Goal: Information Seeking & Learning: Learn about a topic

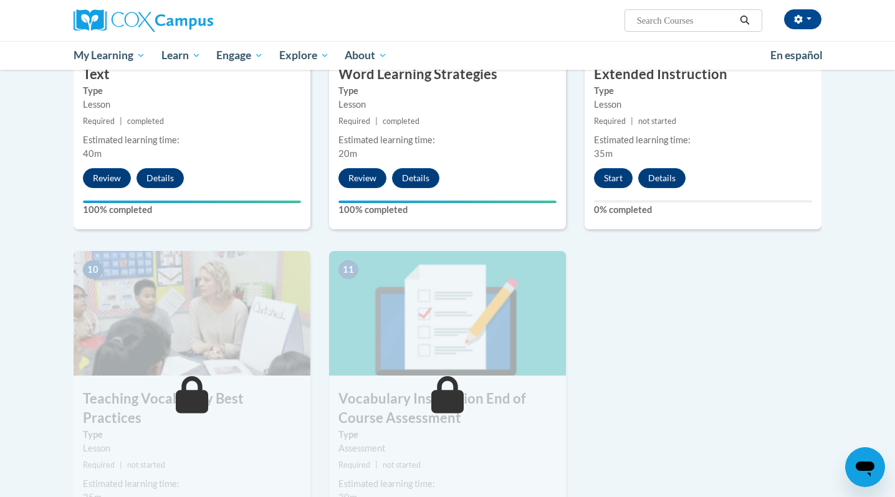
scroll to position [1126, 0]
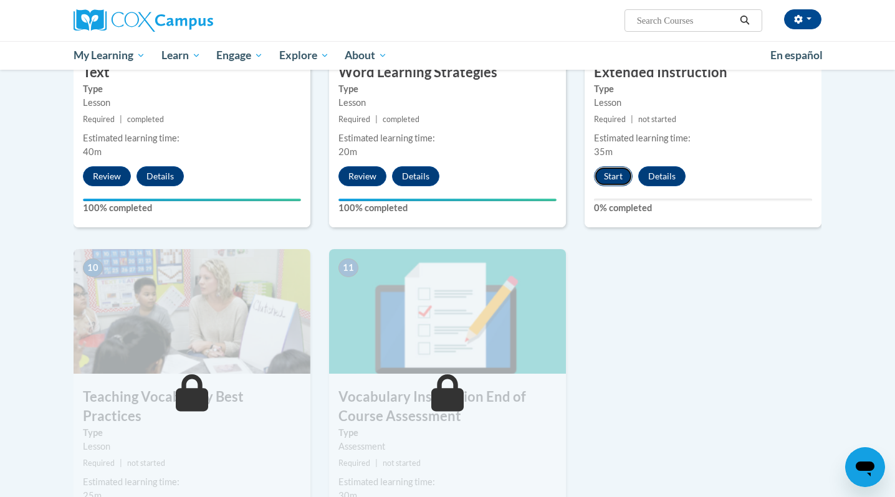
click at [615, 176] on button "Start" at bounding box center [613, 176] width 39 height 20
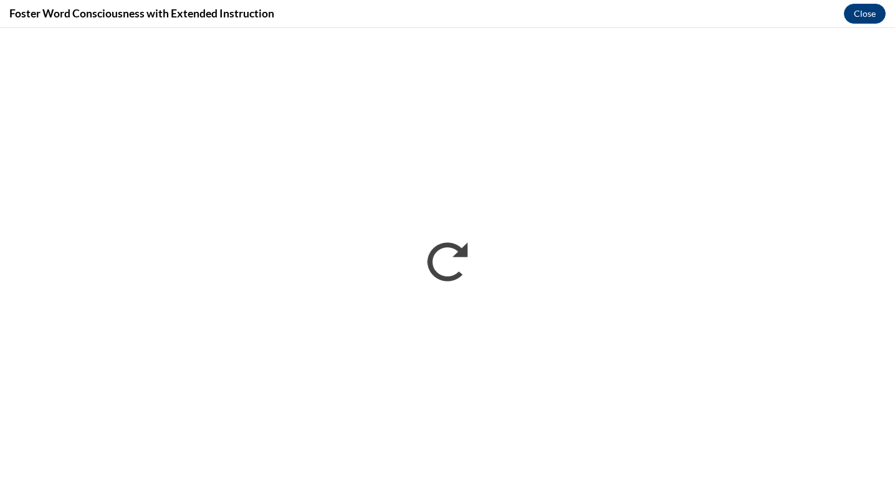
scroll to position [0, 0]
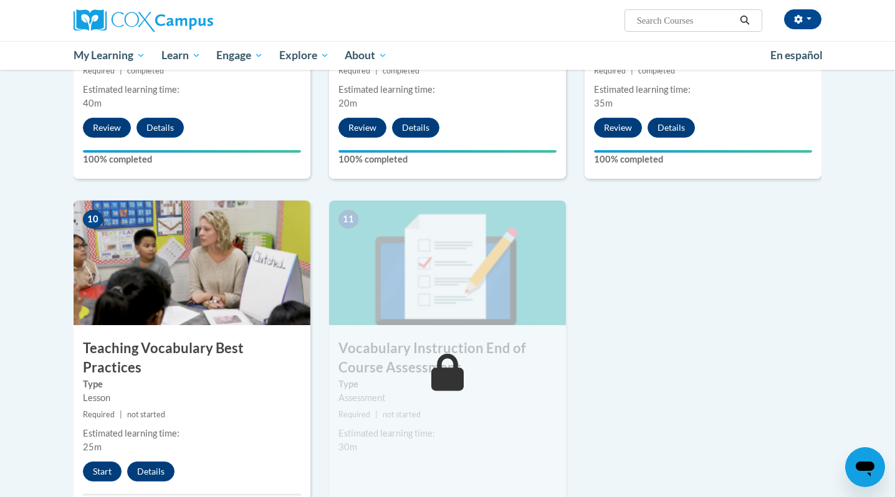
scroll to position [1272, 0]
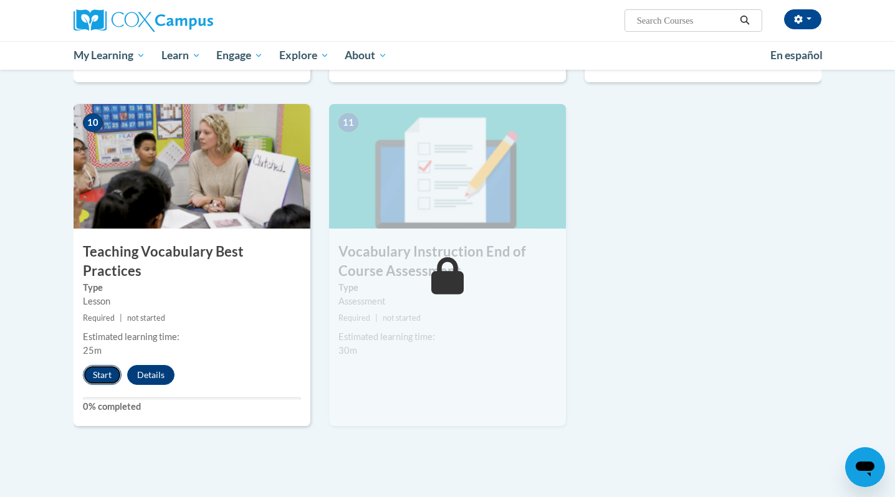
click at [100, 365] on button "Start" at bounding box center [102, 375] width 39 height 20
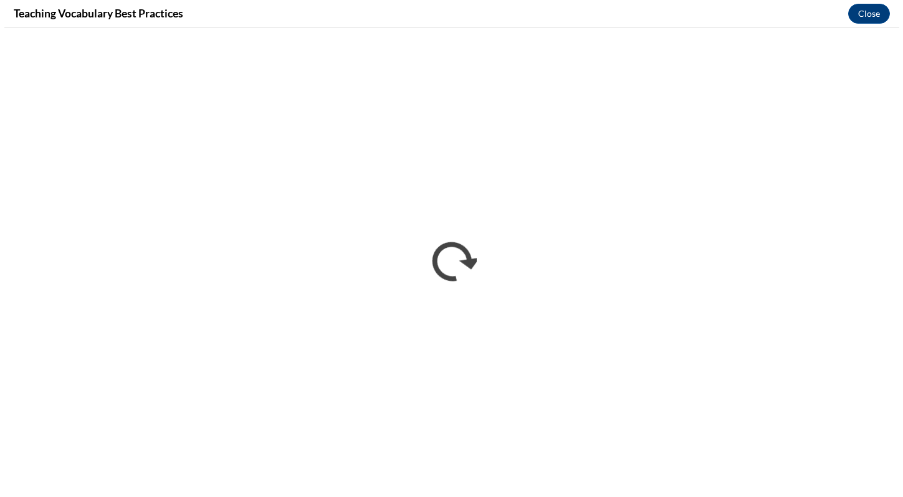
scroll to position [0, 0]
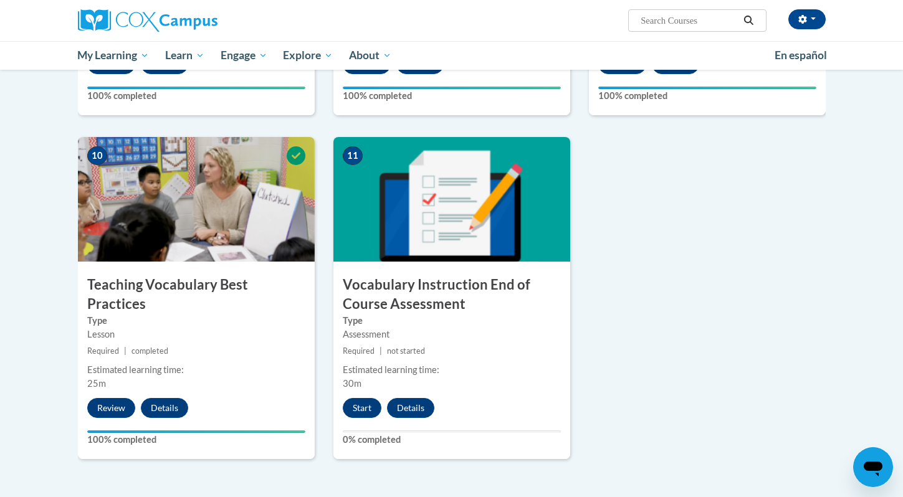
scroll to position [1239, 0]
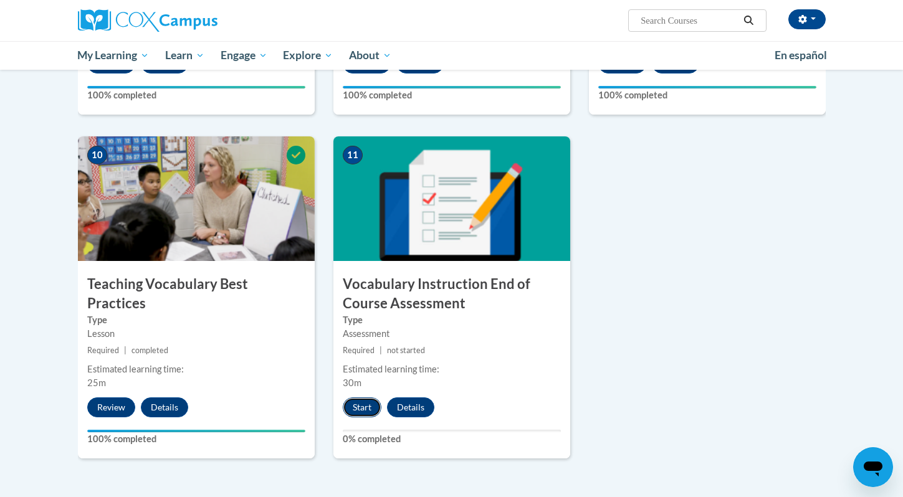
click at [362, 416] on button "Start" at bounding box center [362, 407] width 39 height 20
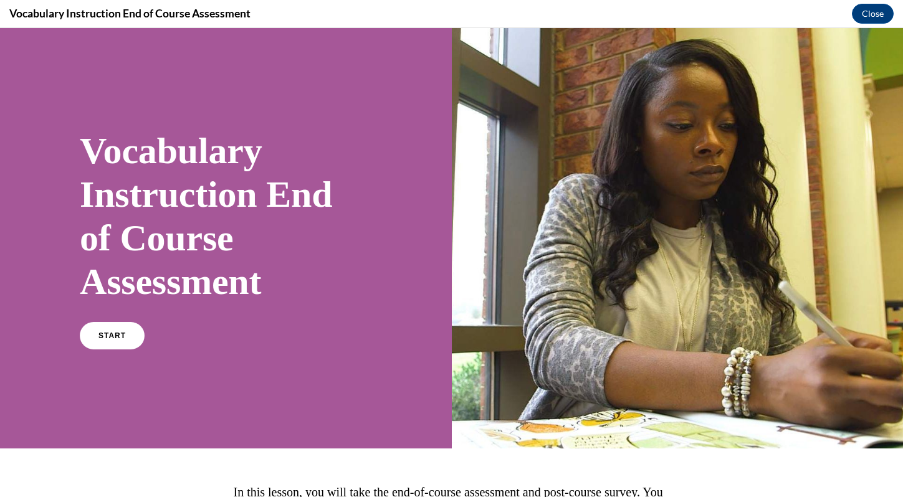
scroll to position [155, 0]
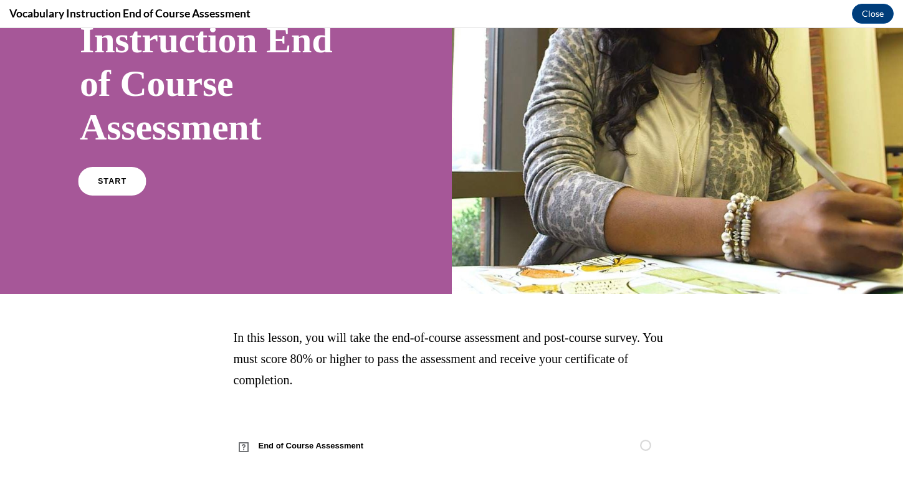
click at [118, 174] on link "START" at bounding box center [112, 181] width 68 height 29
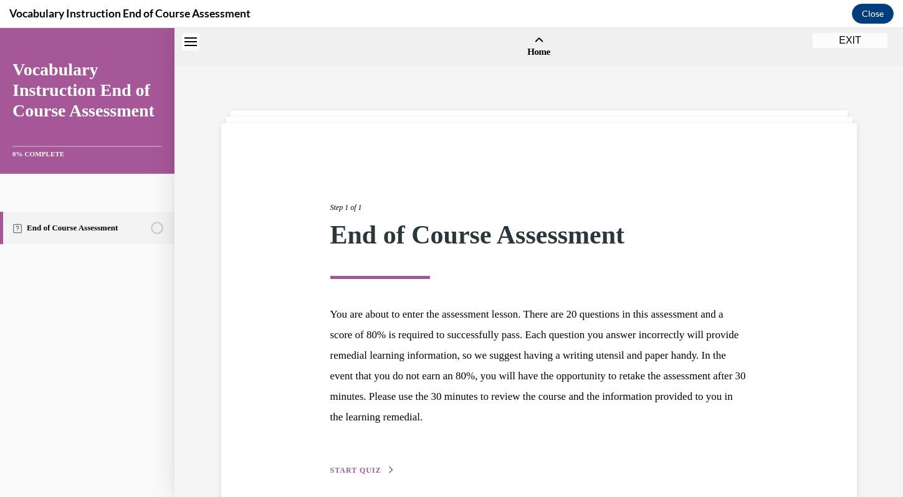
scroll to position [39, 0]
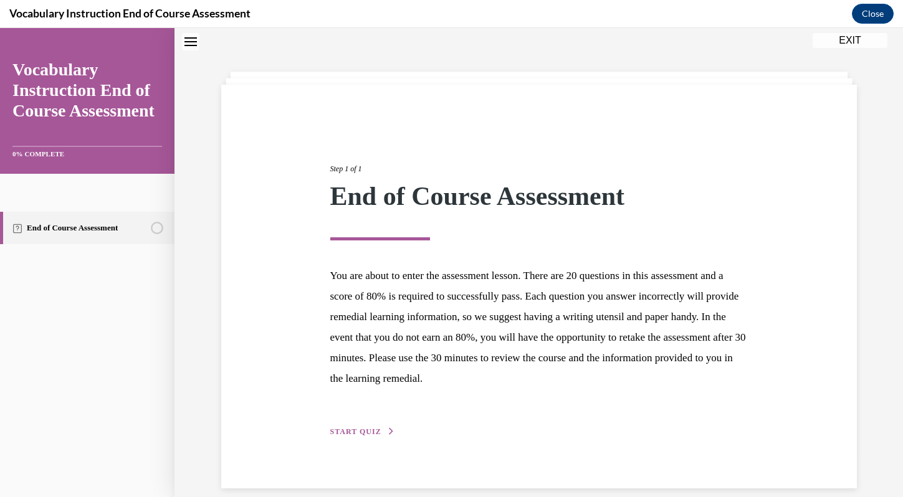
click at [368, 436] on button "START QUIZ" at bounding box center [362, 431] width 65 height 11
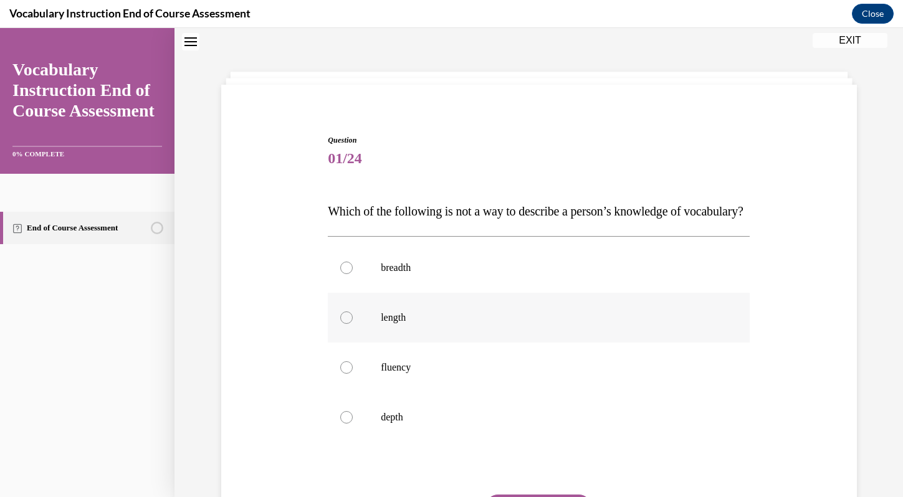
click at [421, 343] on label "length" at bounding box center [539, 318] width 422 height 50
click at [353, 324] on input "length" at bounding box center [346, 318] width 12 height 12
radio input "true"
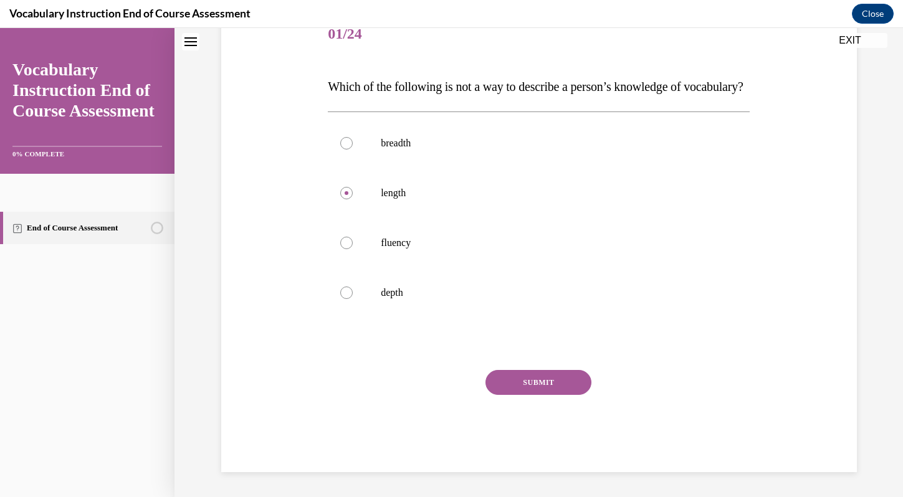
click at [519, 388] on button "SUBMIT" at bounding box center [538, 382] width 106 height 25
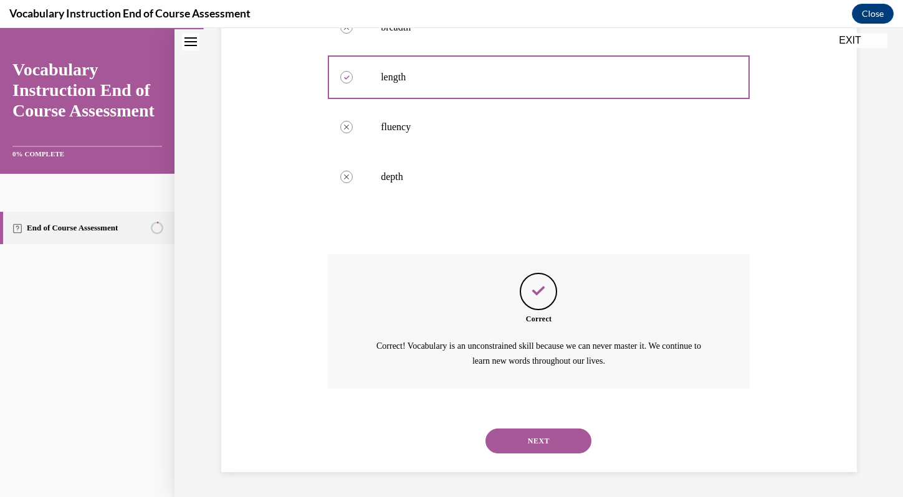
scroll to position [303, 0]
click at [540, 430] on button "NEXT" at bounding box center [538, 441] width 106 height 25
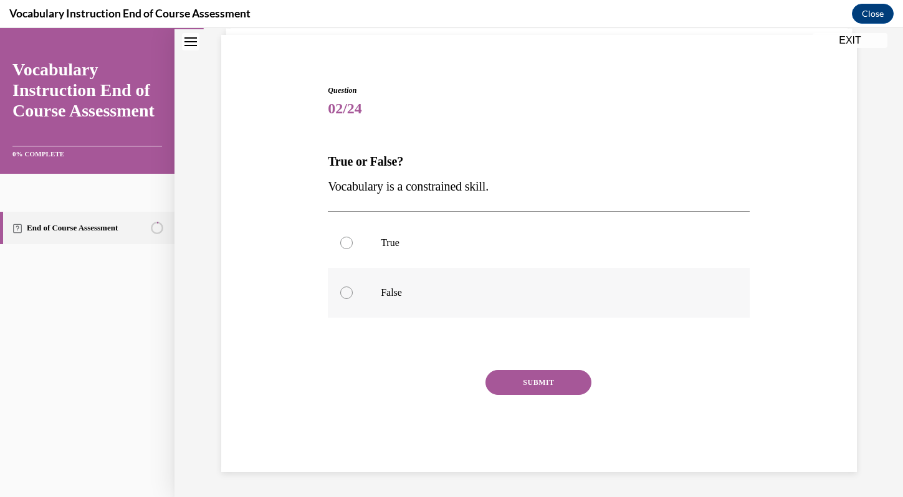
click at [393, 288] on p "False" at bounding box center [550, 293] width 338 height 12
click at [353, 288] on input "False" at bounding box center [346, 293] width 12 height 12
radio input "true"
click at [531, 389] on button "SUBMIT" at bounding box center [538, 382] width 106 height 25
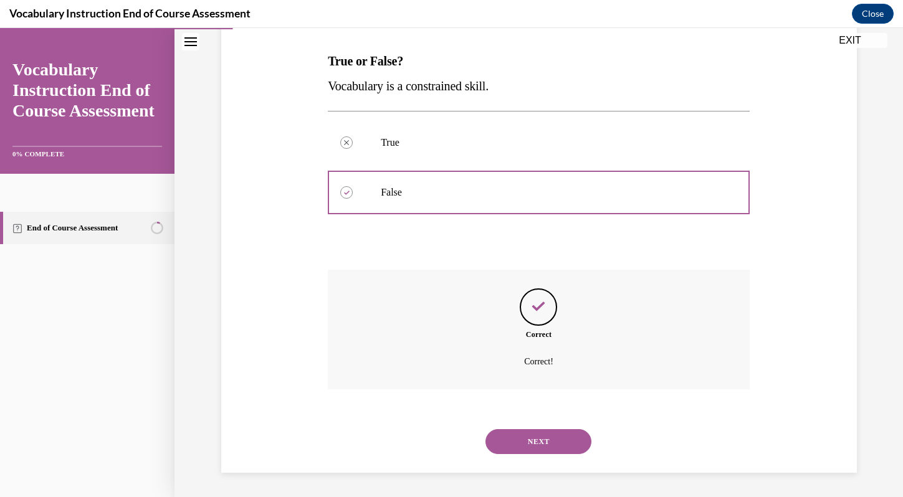
scroll to position [189, 0]
click at [547, 440] on button "NEXT" at bounding box center [538, 441] width 106 height 25
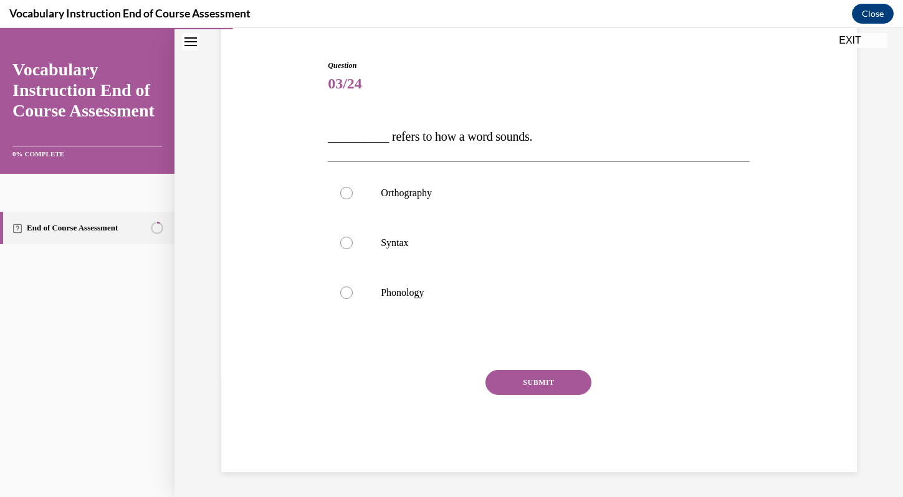
scroll to position [113, 0]
click at [432, 289] on p "Phonology" at bounding box center [550, 293] width 338 height 12
click at [353, 289] on input "Phonology" at bounding box center [346, 293] width 12 height 12
radio input "true"
click at [545, 383] on button "SUBMIT" at bounding box center [538, 382] width 106 height 25
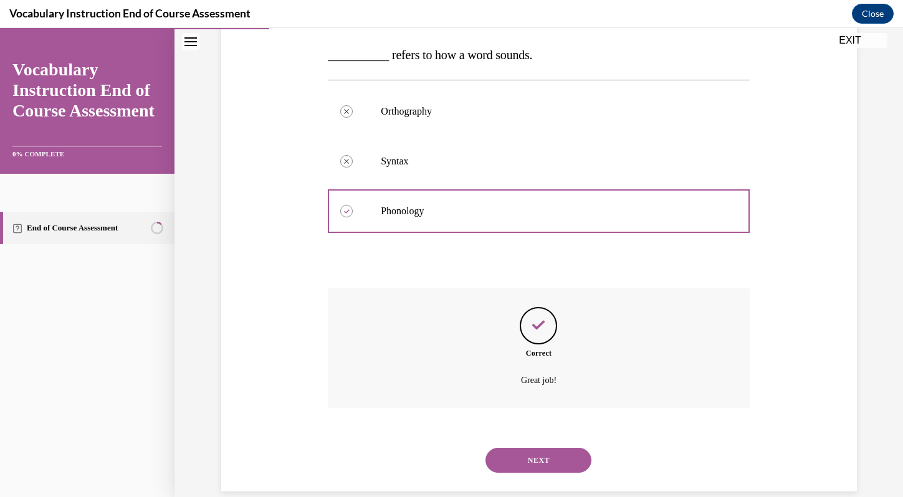
scroll to position [214, 0]
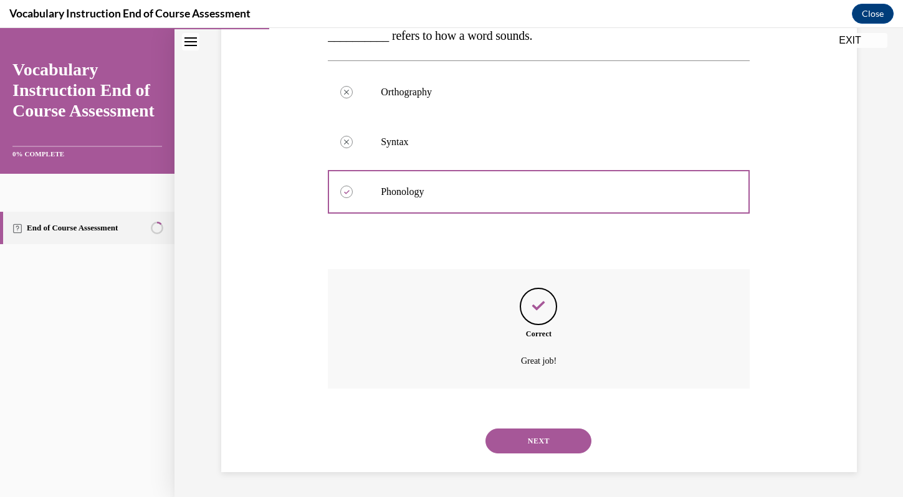
click at [551, 447] on button "NEXT" at bounding box center [538, 441] width 106 height 25
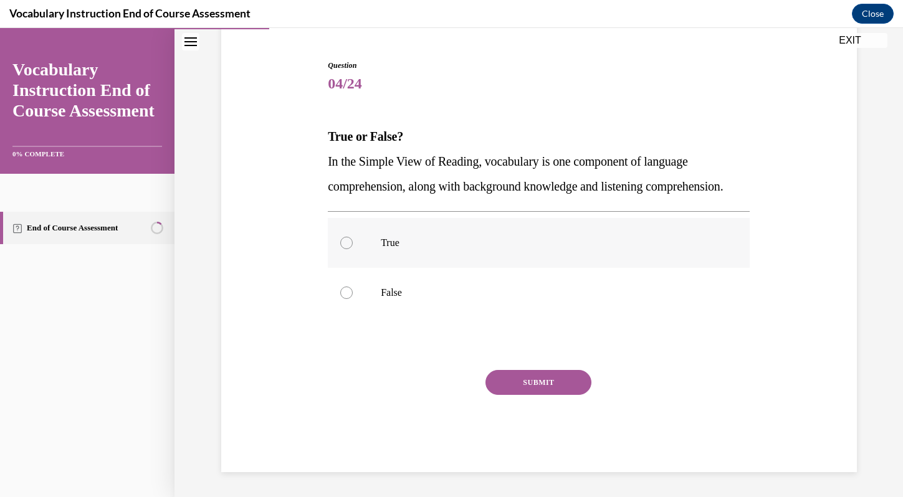
click at [467, 252] on label "True" at bounding box center [539, 243] width 422 height 50
click at [353, 249] on input "True" at bounding box center [346, 243] width 12 height 12
radio input "true"
click at [535, 374] on button "SUBMIT" at bounding box center [538, 382] width 106 height 25
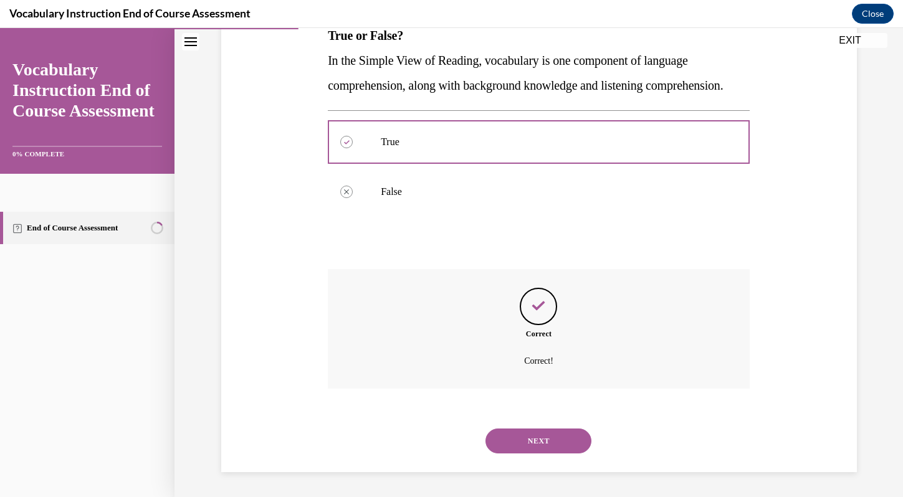
scroll to position [239, 0]
click at [552, 437] on button "NEXT" at bounding box center [538, 441] width 106 height 25
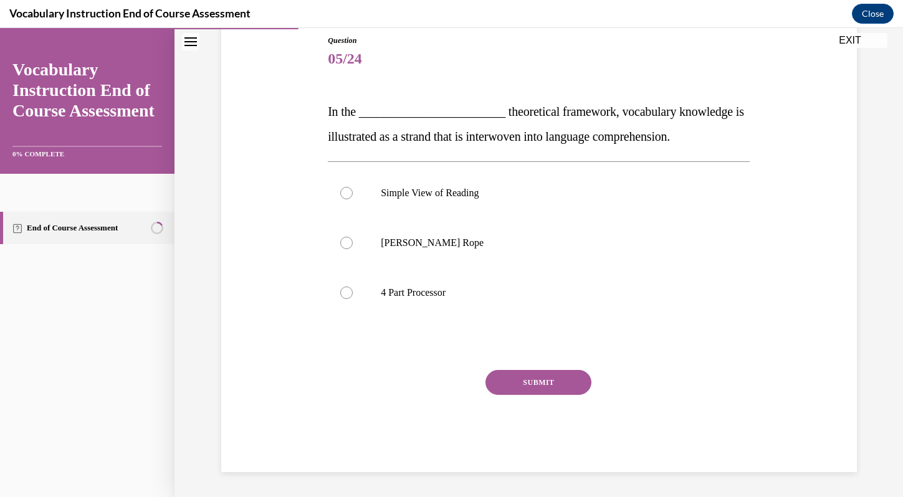
scroll to position [138, 0]
click at [495, 242] on p "Scarborough's Rope" at bounding box center [550, 243] width 338 height 12
click at [353, 242] on input "Scarborough's Rope" at bounding box center [346, 243] width 12 height 12
radio input "true"
click at [538, 379] on button "SUBMIT" at bounding box center [538, 382] width 106 height 25
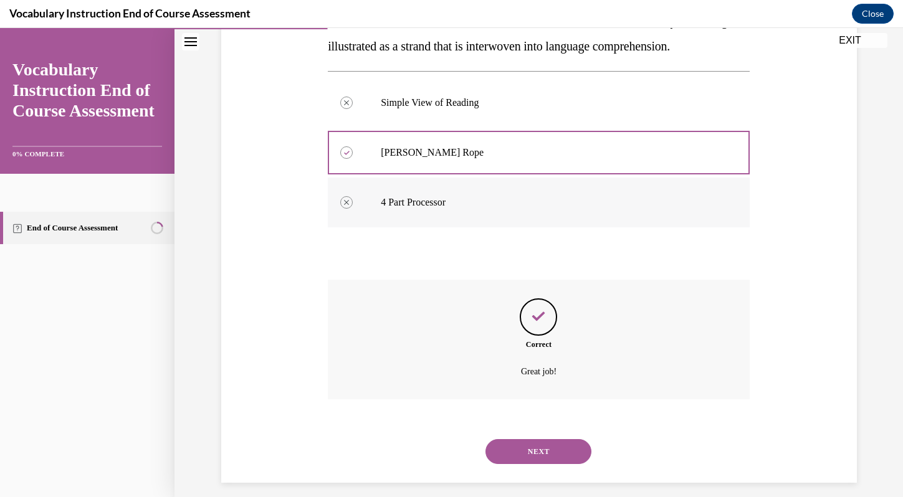
scroll to position [239, 0]
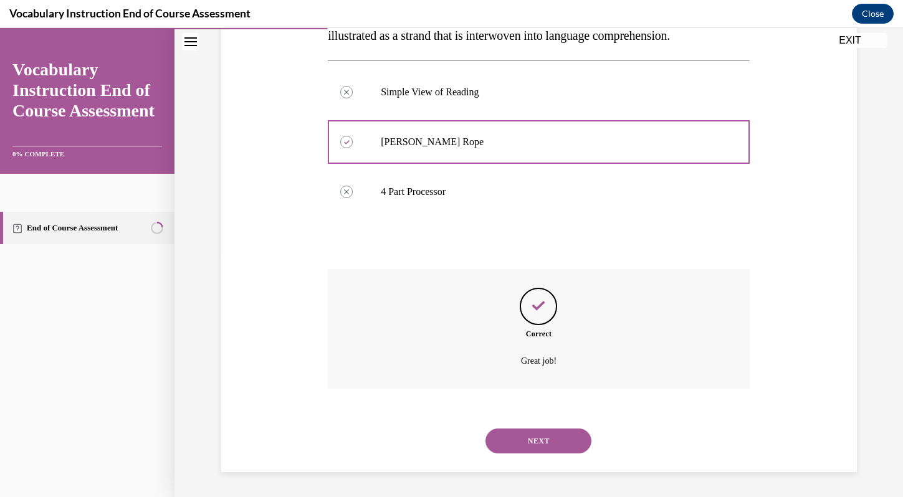
click at [540, 454] on div "NEXT" at bounding box center [539, 441] width 422 height 50
click at [540, 446] on button "NEXT" at bounding box center [538, 441] width 106 height 25
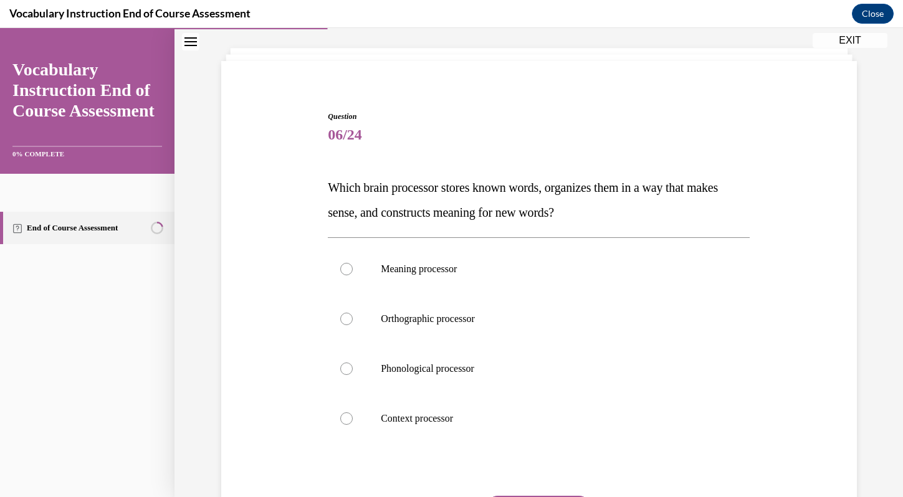
scroll to position [63, 0]
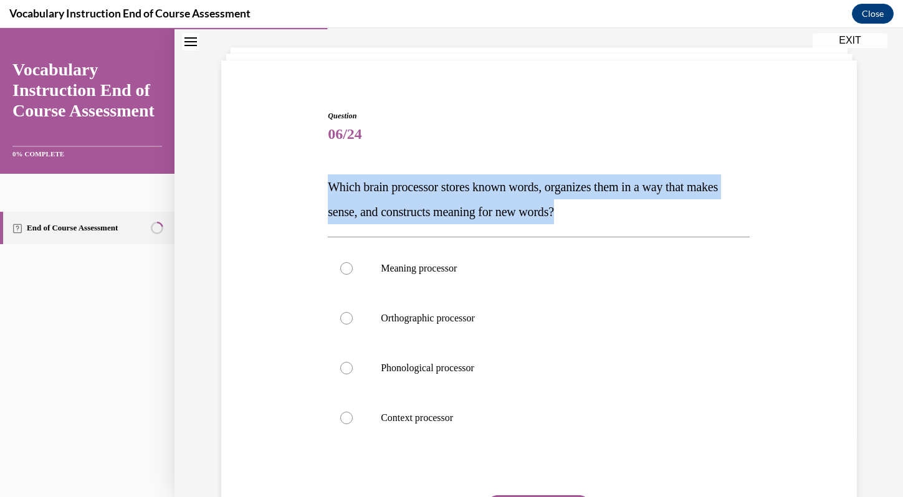
drag, startPoint x: 616, startPoint y: 212, endPoint x: 321, endPoint y: 189, distance: 295.0
click at [321, 189] on div "Question 06/24 Which brain processor stores known words, organizes them in a wa…" at bounding box center [539, 335] width 642 height 525
copy span "Which brain processor stores known words, organizes them in a way that makes se…"
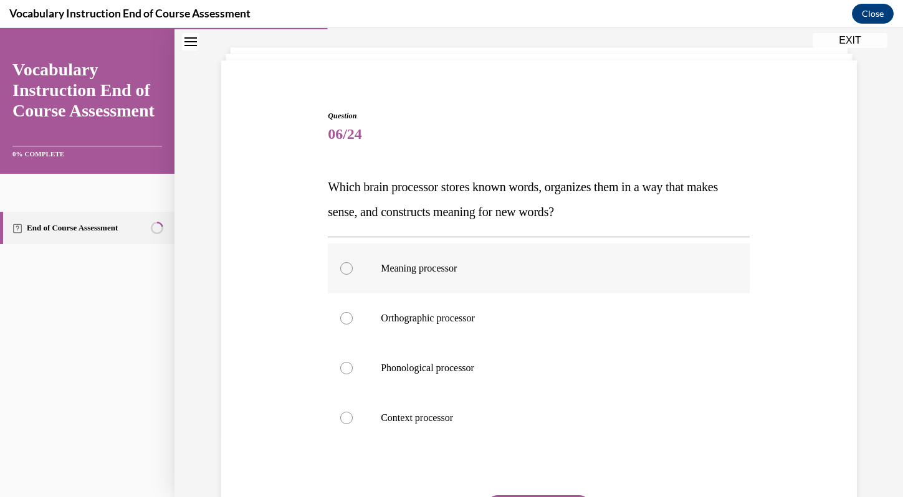
click at [398, 267] on p "Meaning processor" at bounding box center [550, 268] width 338 height 12
click at [353, 267] on input "Meaning processor" at bounding box center [346, 268] width 12 height 12
radio input "true"
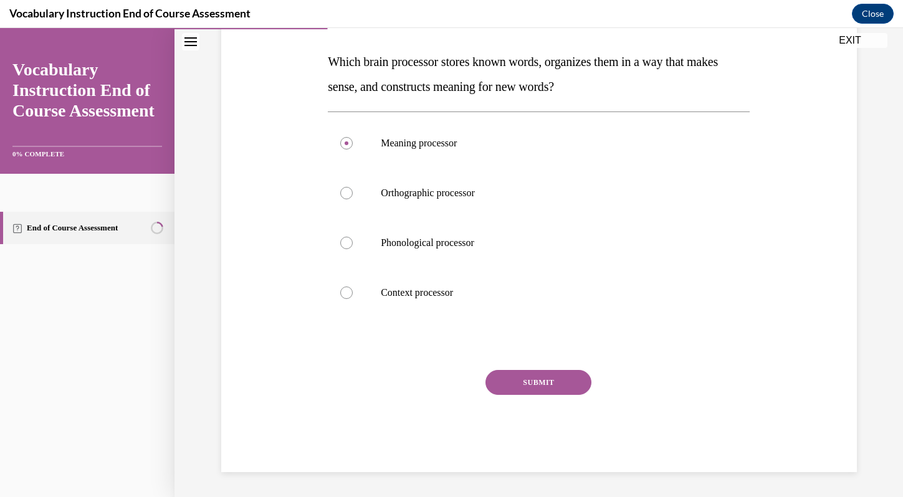
click at [548, 384] on button "SUBMIT" at bounding box center [538, 382] width 106 height 25
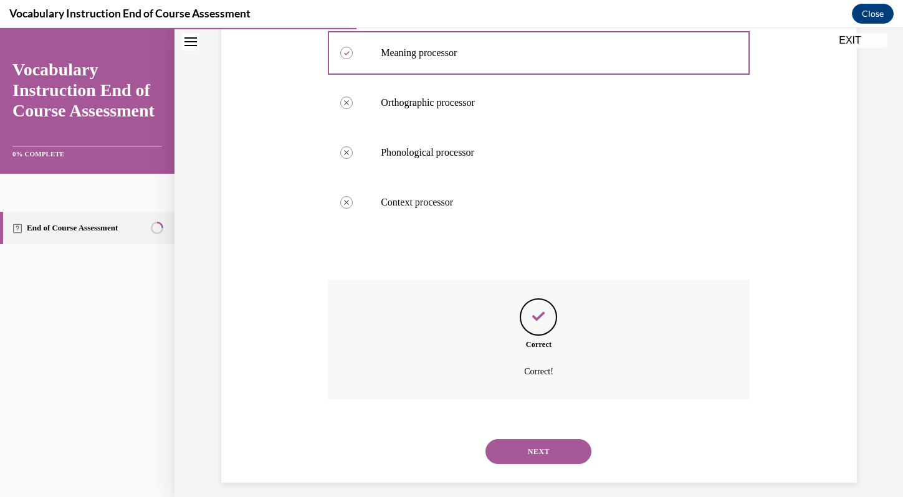
scroll to position [289, 0]
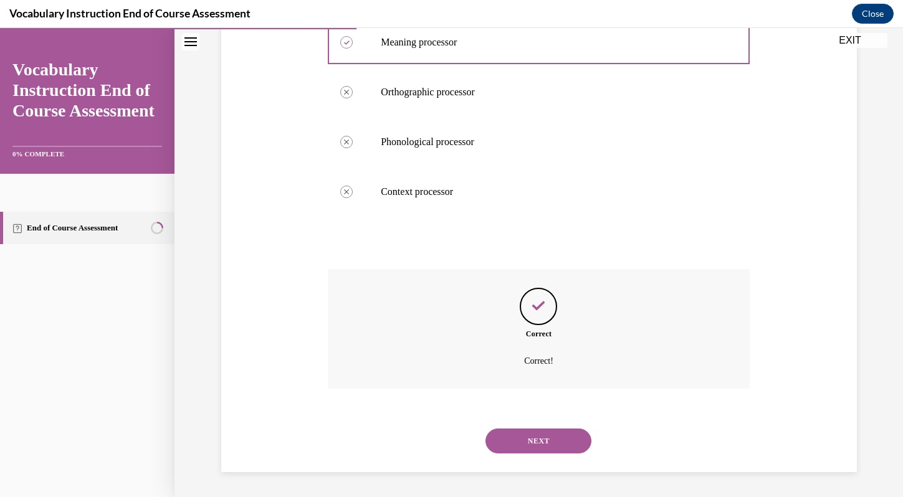
click at [543, 442] on button "NEXT" at bounding box center [538, 441] width 106 height 25
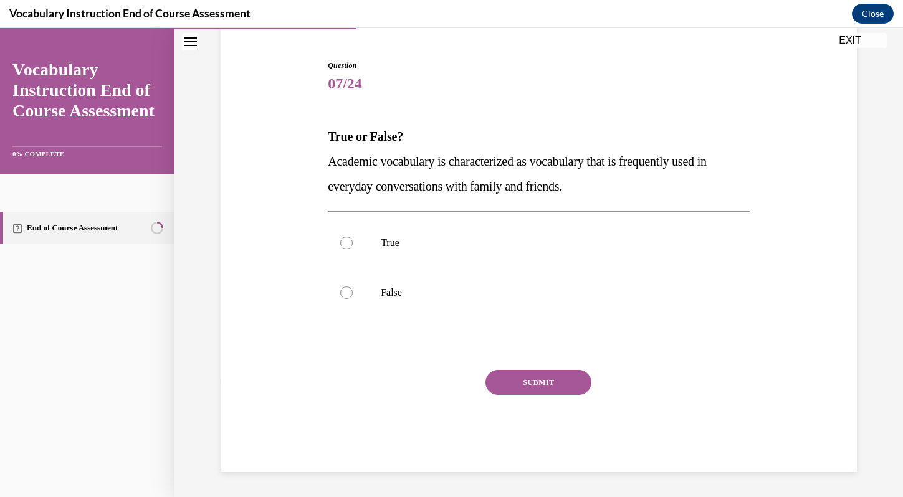
scroll to position [113, 0]
click at [408, 295] on p "False" at bounding box center [550, 293] width 338 height 12
click at [353, 295] on input "False" at bounding box center [346, 293] width 12 height 12
radio input "true"
click at [535, 371] on button "SUBMIT" at bounding box center [538, 382] width 106 height 25
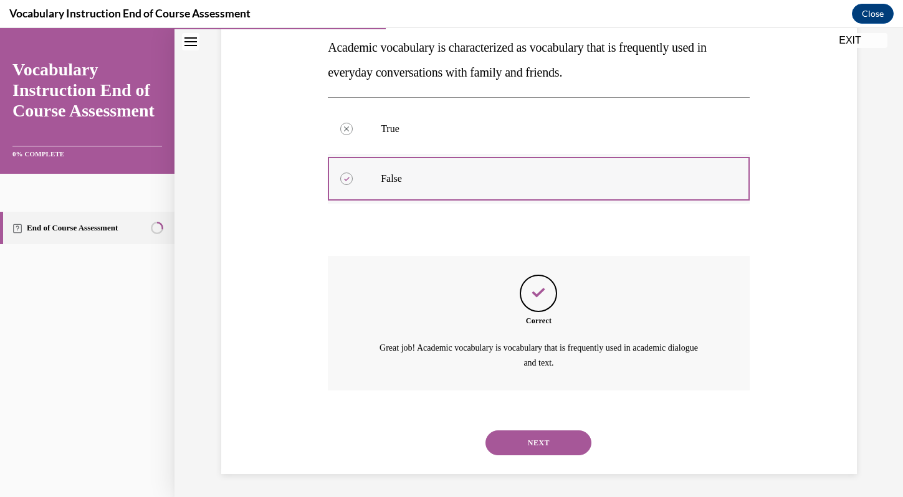
scroll to position [229, 0]
click at [525, 444] on button "NEXT" at bounding box center [538, 441] width 106 height 25
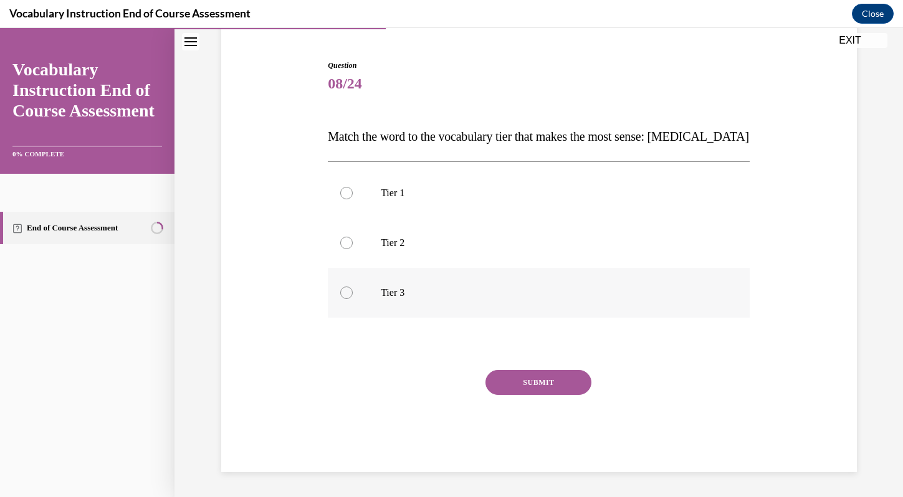
click at [444, 280] on label "Tier 3" at bounding box center [539, 293] width 422 height 50
click at [353, 287] on input "Tier 3" at bounding box center [346, 293] width 12 height 12
radio input "true"
click at [511, 375] on button "SUBMIT" at bounding box center [538, 382] width 106 height 25
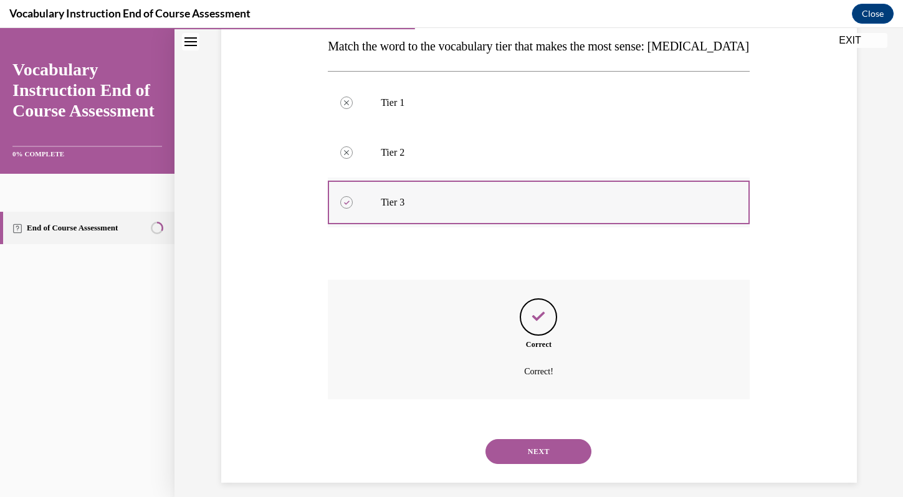
scroll to position [214, 0]
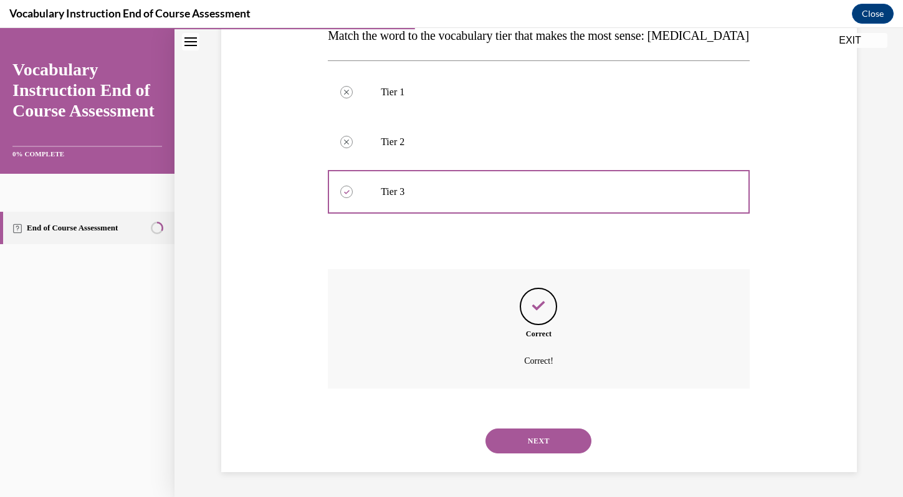
click at [532, 435] on button "NEXT" at bounding box center [538, 441] width 106 height 25
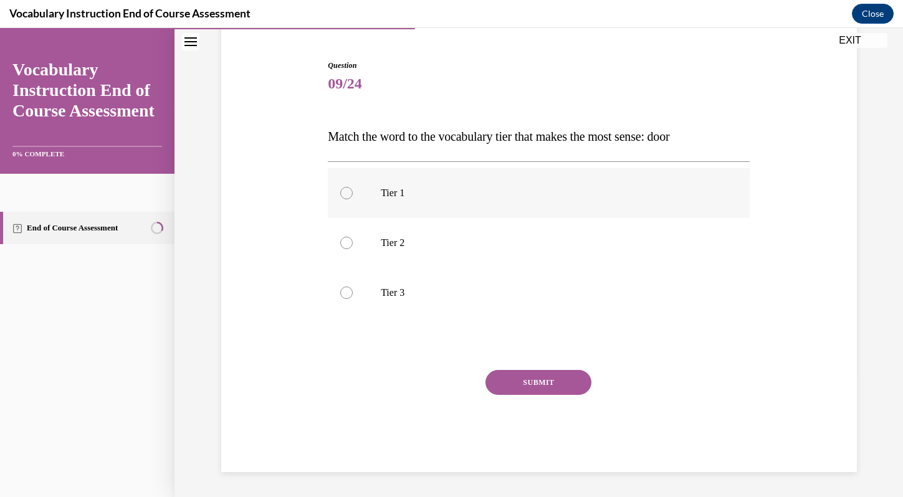
click at [520, 188] on p "Tier 1" at bounding box center [550, 193] width 338 height 12
click at [353, 188] on input "Tier 1" at bounding box center [346, 193] width 12 height 12
radio input "true"
click at [536, 384] on button "SUBMIT" at bounding box center [538, 382] width 106 height 25
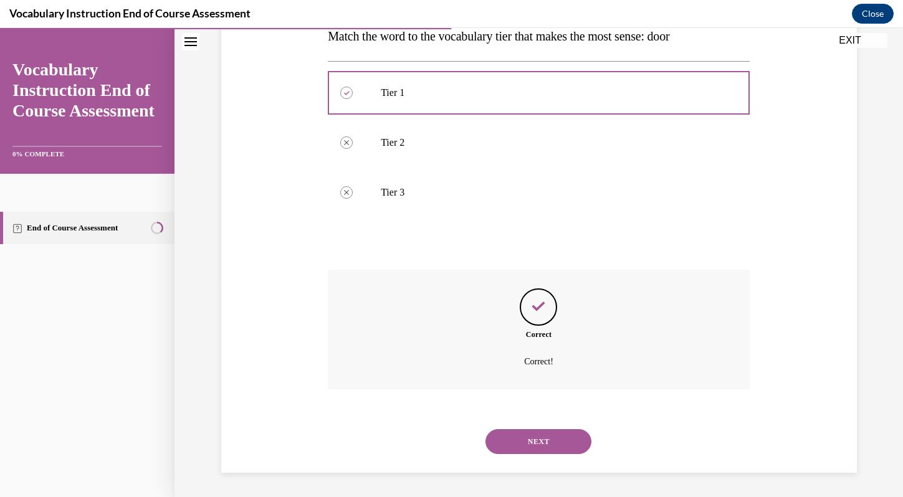
scroll to position [214, 0]
click at [548, 449] on button "NEXT" at bounding box center [538, 441] width 106 height 25
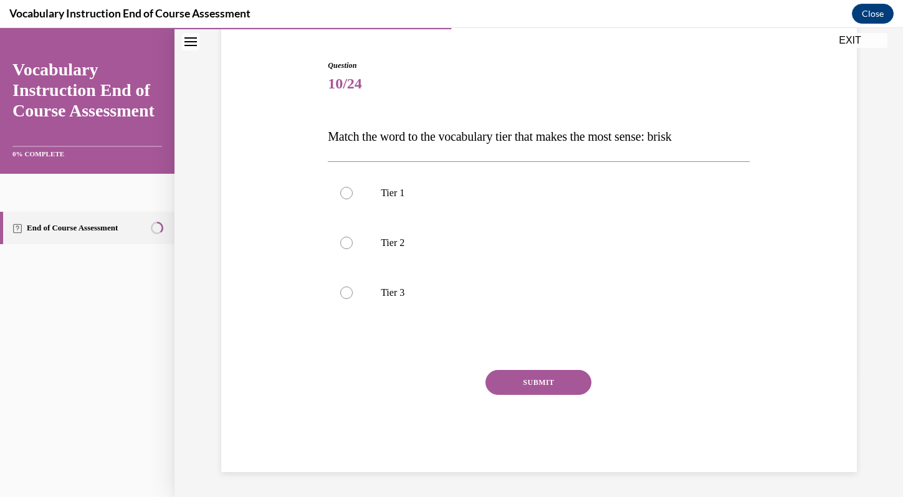
scroll to position [113, 0]
click at [519, 231] on label "Tier 2" at bounding box center [539, 243] width 422 height 50
click at [353, 237] on input "Tier 2" at bounding box center [346, 243] width 12 height 12
radio input "true"
click at [542, 381] on button "SUBMIT" at bounding box center [538, 382] width 106 height 25
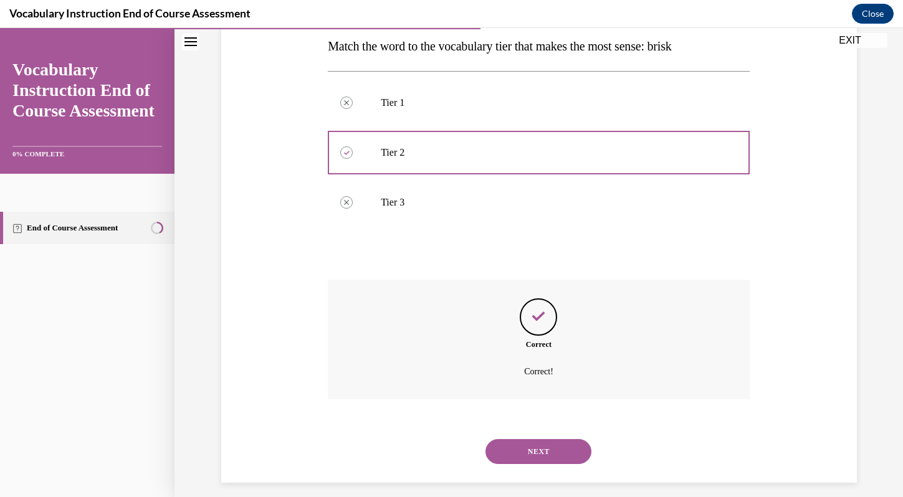
scroll to position [214, 0]
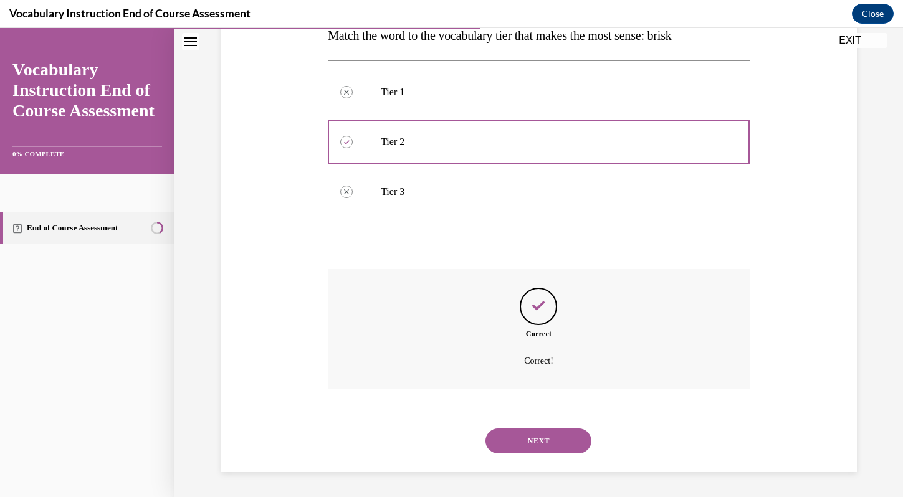
click at [553, 444] on button "NEXT" at bounding box center [538, 441] width 106 height 25
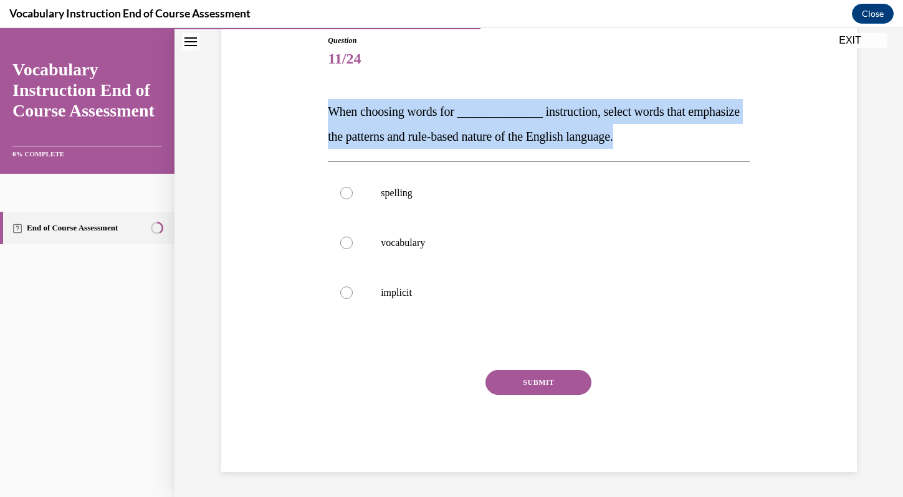
drag, startPoint x: 708, startPoint y: 136, endPoint x: 299, endPoint y: 115, distance: 409.9
click at [299, 115] on div "Question 11/24 When choosing words for ______________ instruction, select words…" at bounding box center [539, 235] width 642 height 475
copy span "When choosing words for ______________ instruction, select words that emphasize…"
click at [354, 186] on label "spelling" at bounding box center [539, 193] width 422 height 50
click at [353, 187] on input "spelling" at bounding box center [346, 193] width 12 height 12
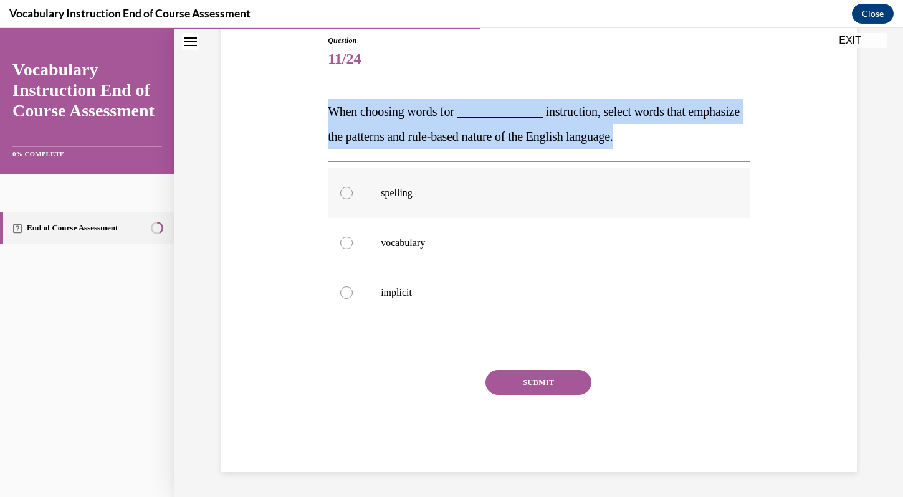
radio input "true"
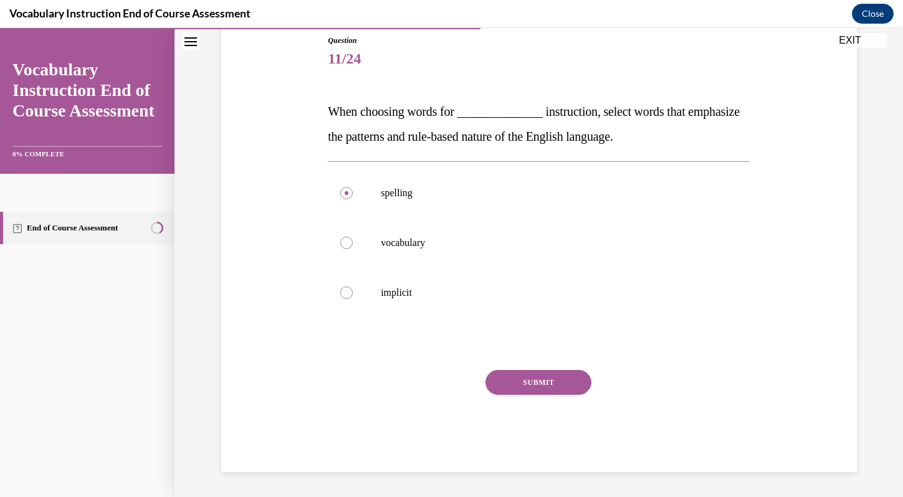
click at [521, 376] on button "SUBMIT" at bounding box center [538, 382] width 106 height 25
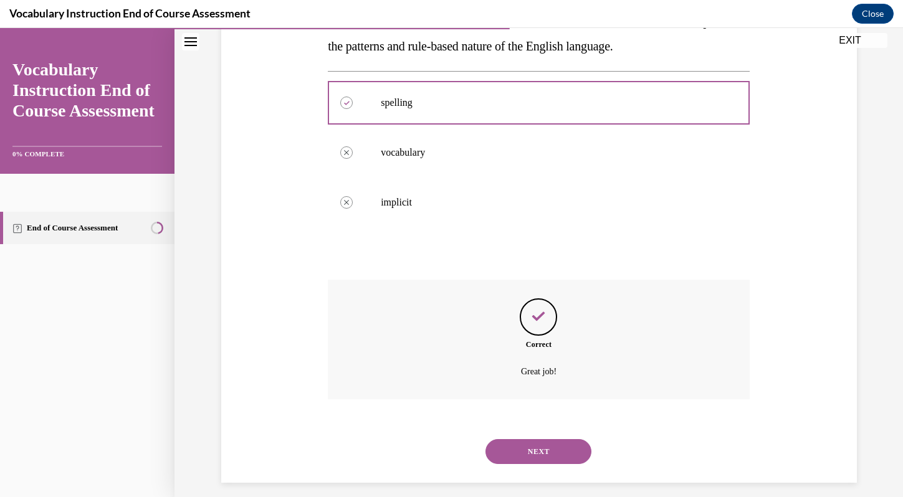
scroll to position [239, 0]
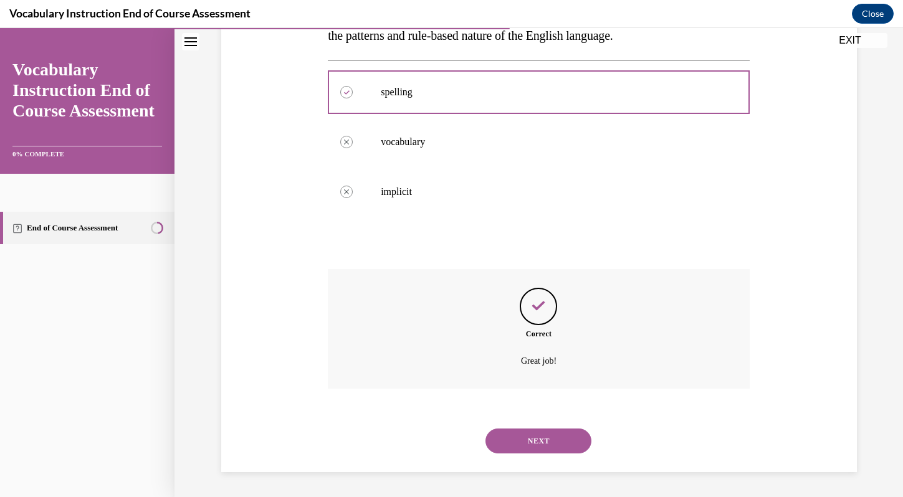
click at [543, 439] on button "NEXT" at bounding box center [538, 441] width 106 height 25
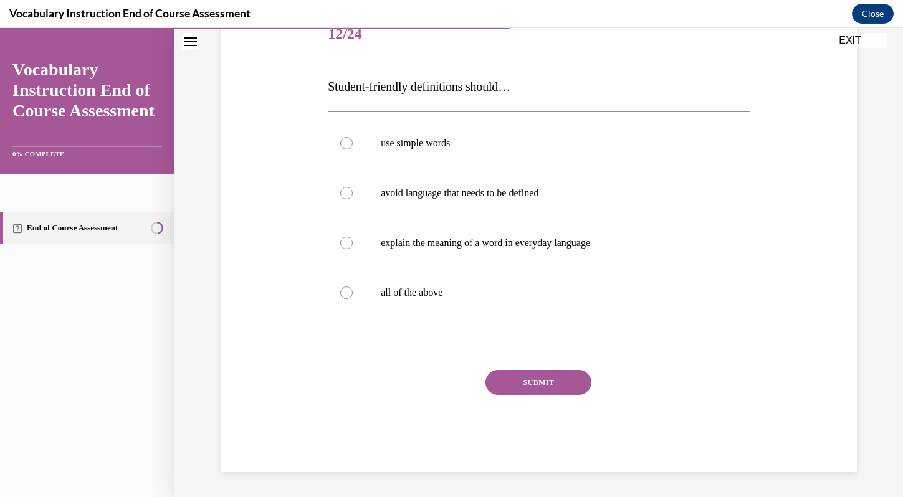
scroll to position [138, 0]
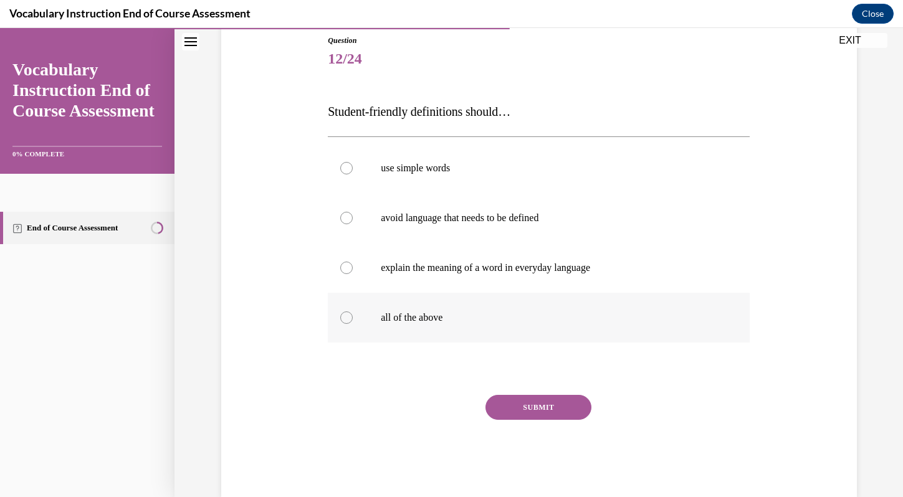
click at [467, 305] on label "all of the above" at bounding box center [539, 318] width 422 height 50
click at [353, 312] on input "all of the above" at bounding box center [346, 318] width 12 height 12
radio input "true"
click at [511, 407] on button "SUBMIT" at bounding box center [538, 407] width 106 height 25
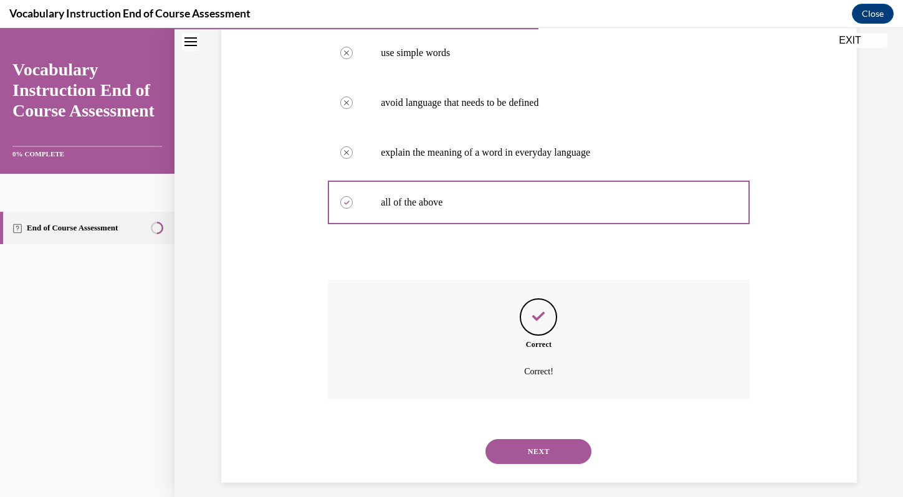
scroll to position [264, 0]
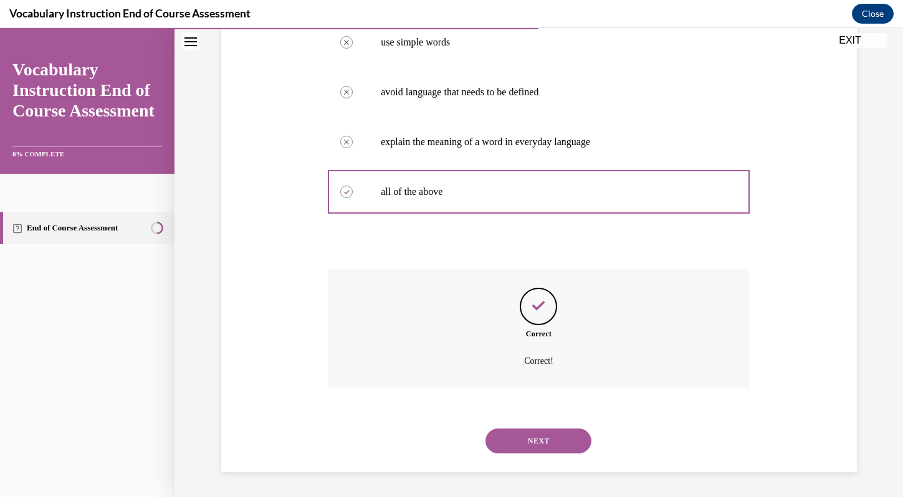
click at [522, 435] on button "NEXT" at bounding box center [538, 441] width 106 height 25
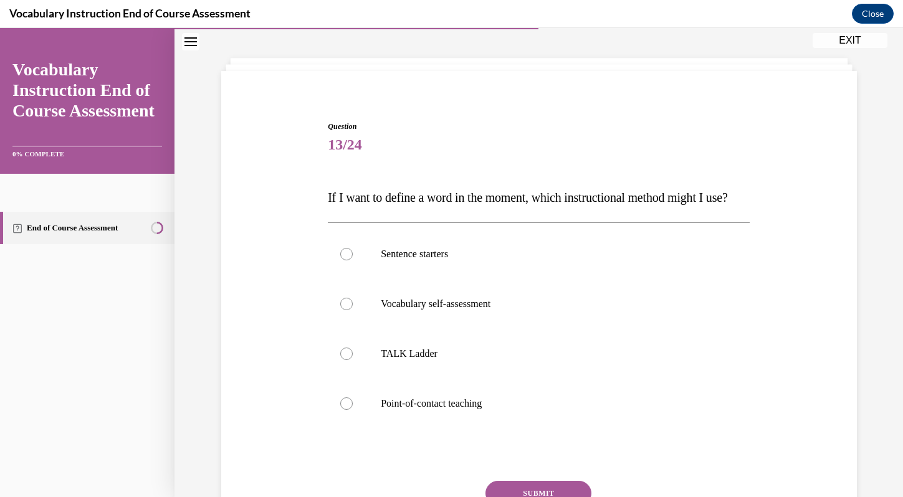
scroll to position [88, 0]
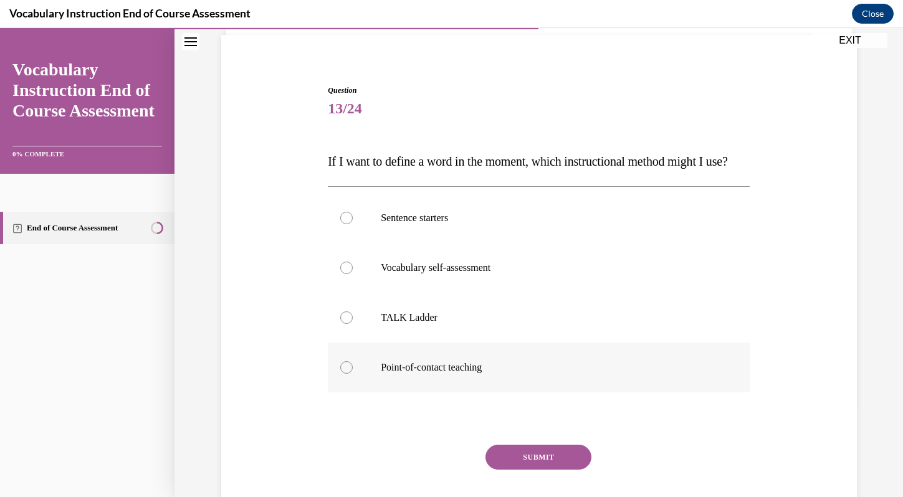
click at [402, 381] on label "Point-of-contact teaching" at bounding box center [539, 368] width 422 height 50
click at [353, 374] on input "Point-of-contact teaching" at bounding box center [346, 367] width 12 height 12
radio input "true"
click at [502, 470] on button "SUBMIT" at bounding box center [538, 457] width 106 height 25
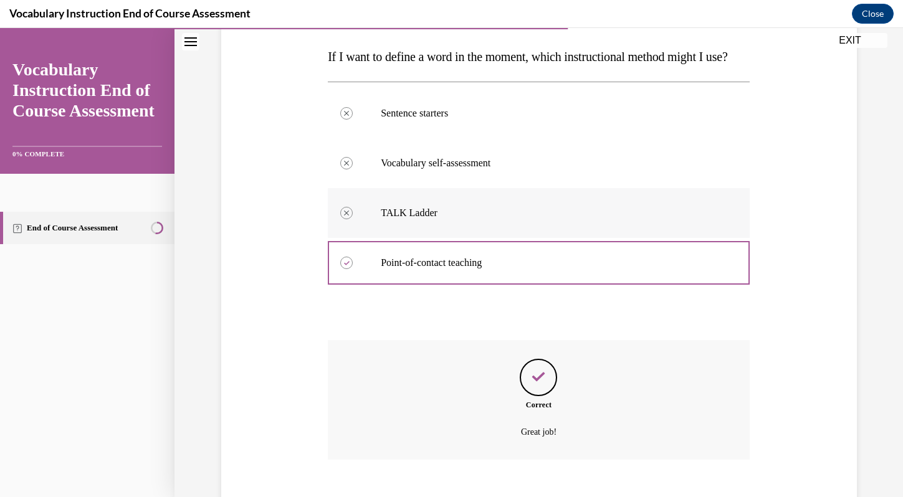
scroll to position [289, 0]
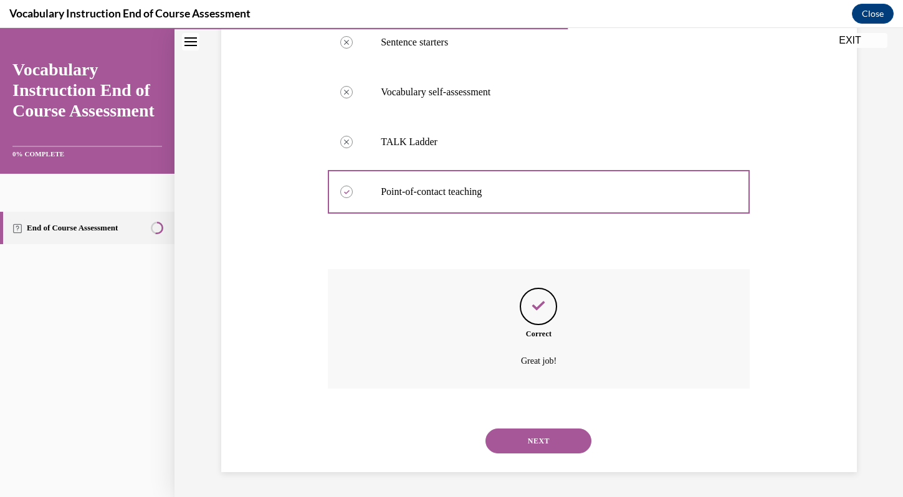
click at [544, 437] on button "NEXT" at bounding box center [538, 441] width 106 height 25
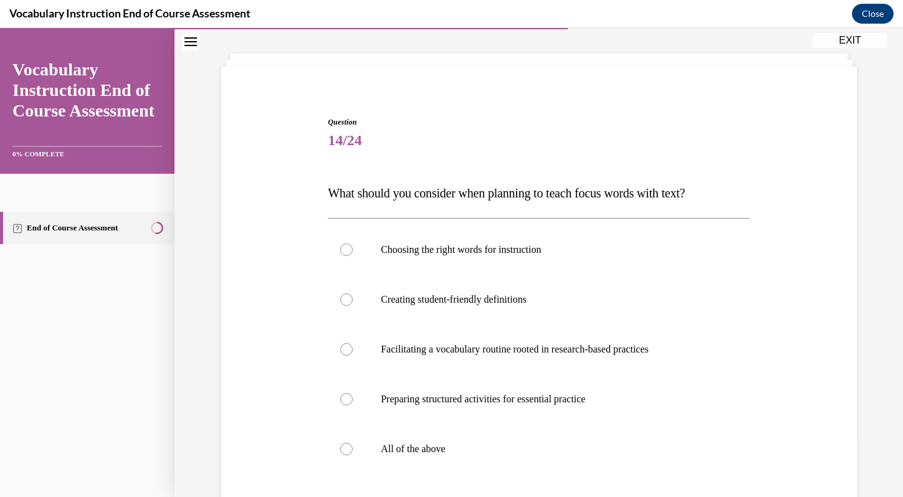
scroll to position [69, 0]
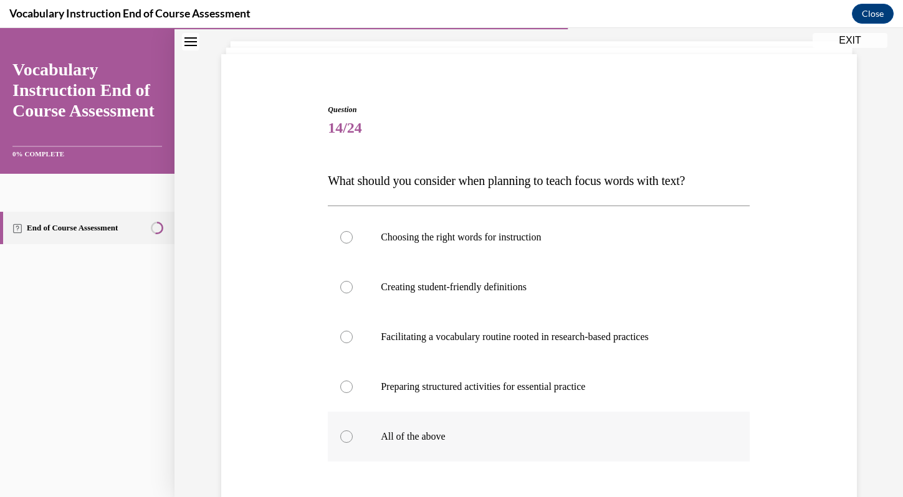
click at [485, 432] on p "All of the above" at bounding box center [550, 437] width 338 height 12
click at [353, 432] on input "All of the above" at bounding box center [346, 437] width 12 height 12
radio input "true"
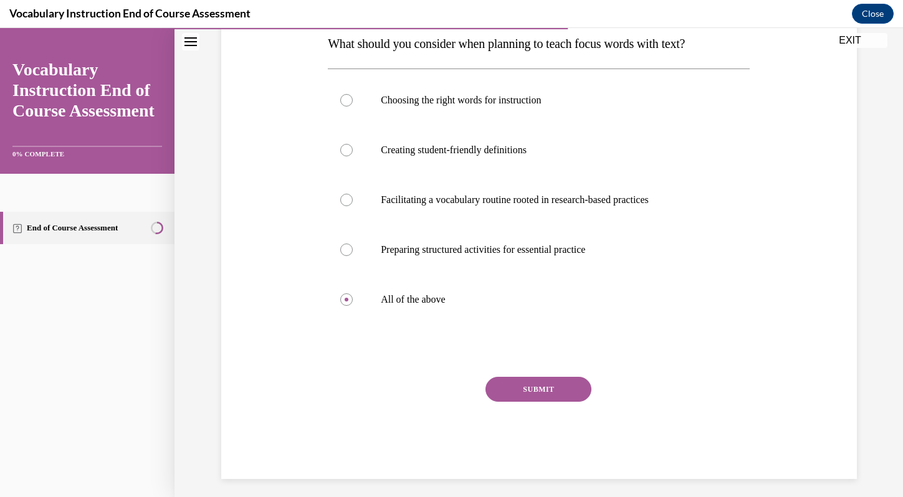
click at [527, 388] on button "SUBMIT" at bounding box center [538, 389] width 106 height 25
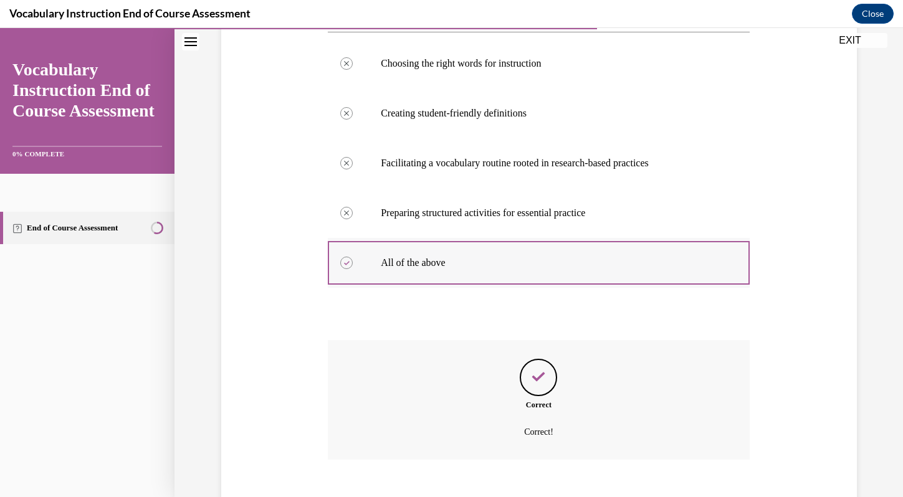
scroll to position [224, 0]
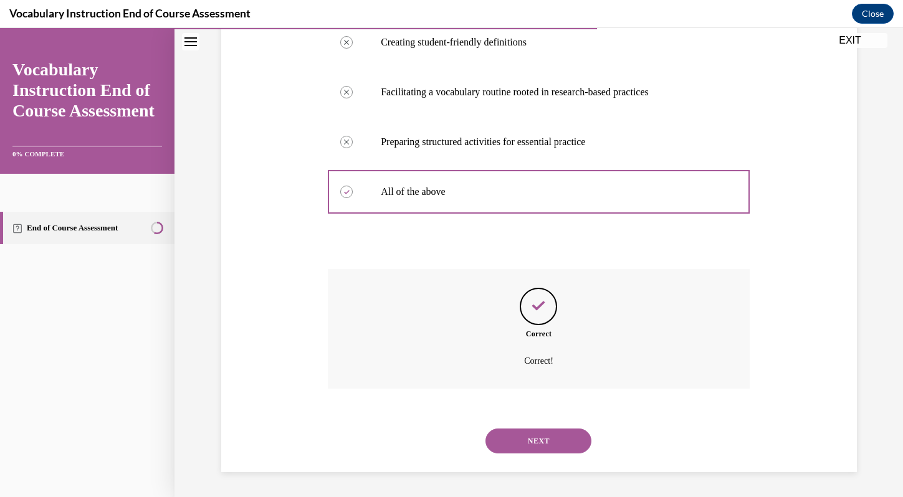
click at [543, 440] on button "NEXT" at bounding box center [538, 441] width 106 height 25
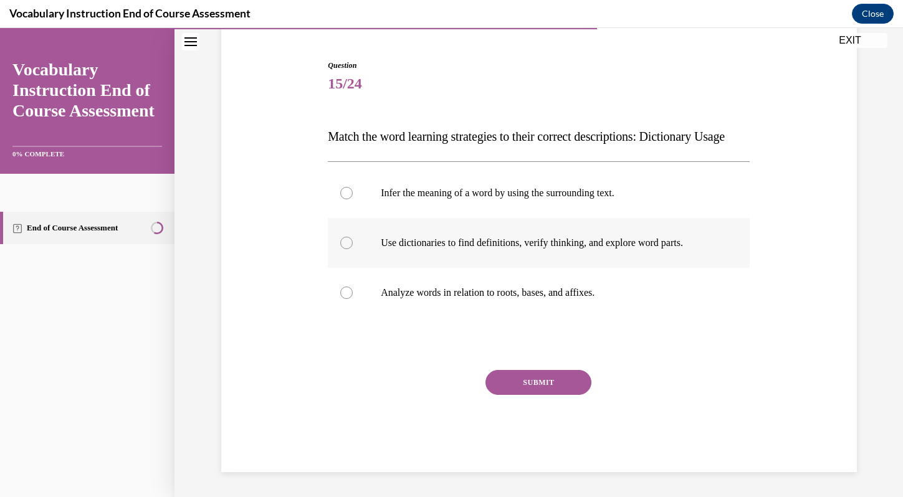
click at [535, 249] on label "Use dictionaries to find definitions, verify thinking, and explore word parts." at bounding box center [539, 243] width 422 height 50
click at [353, 249] on input "Use dictionaries to find definitions, verify thinking, and explore word parts." at bounding box center [346, 243] width 12 height 12
radio input "true"
click at [544, 374] on button "SUBMIT" at bounding box center [538, 382] width 106 height 25
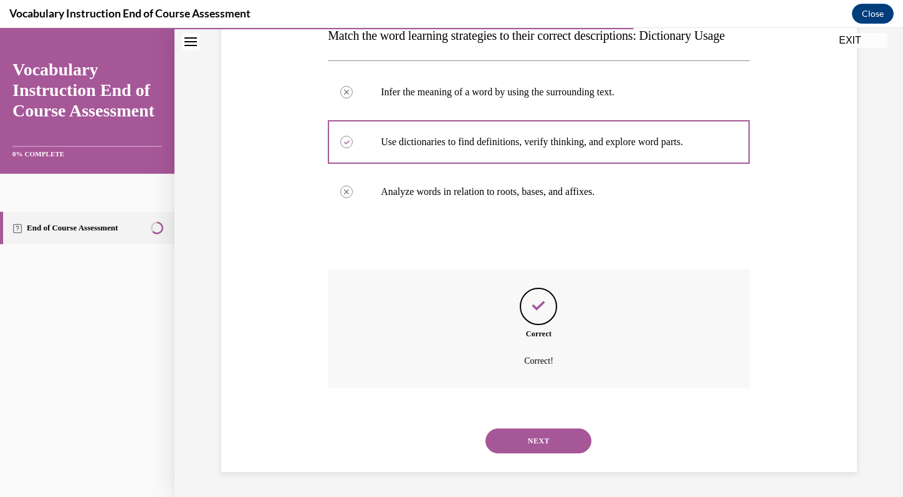
scroll to position [239, 0]
click at [536, 442] on button "NEXT" at bounding box center [538, 441] width 106 height 25
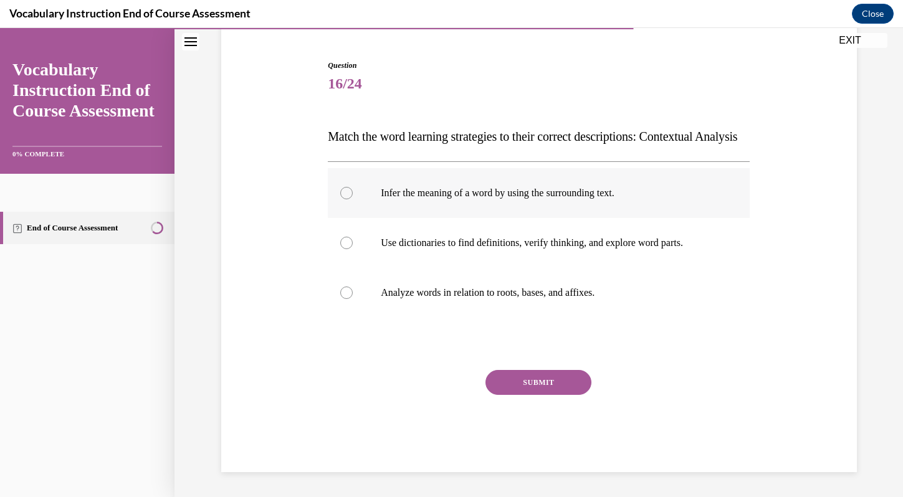
click at [492, 189] on p "Infer the meaning of a word by using the surrounding text." at bounding box center [550, 193] width 338 height 12
click at [353, 189] on input "Infer the meaning of a word by using the surrounding text." at bounding box center [346, 193] width 12 height 12
radio input "true"
click at [525, 378] on button "SUBMIT" at bounding box center [538, 382] width 106 height 25
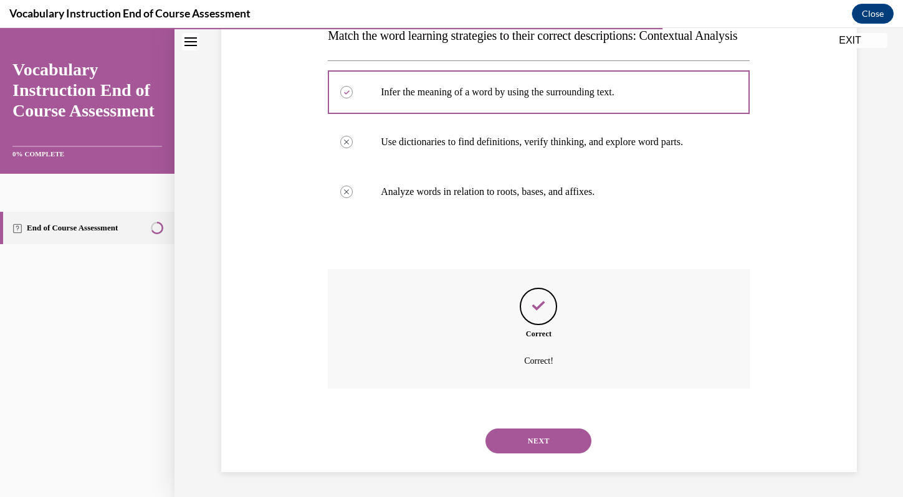
scroll to position [239, 0]
click at [531, 434] on button "NEXT" at bounding box center [538, 441] width 106 height 25
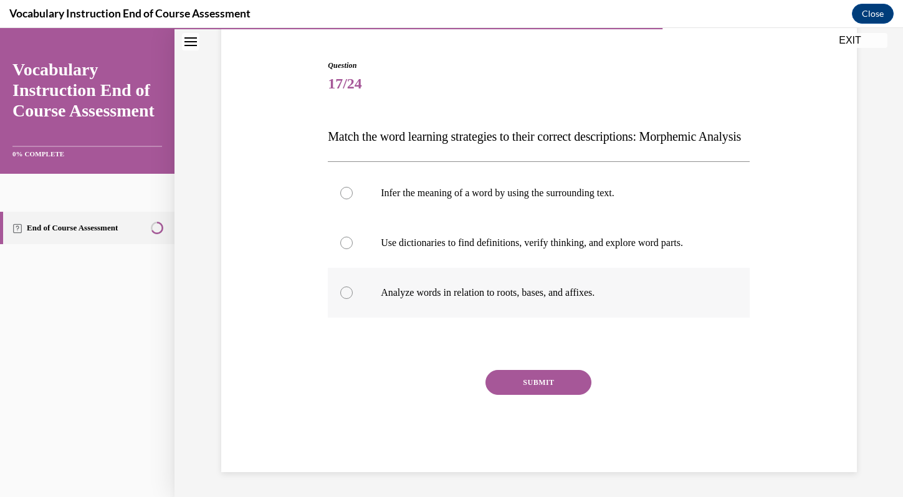
click at [474, 298] on p "Analyze words in relation to roots, bases, and affixes." at bounding box center [550, 293] width 338 height 12
click at [353, 298] on input "Analyze words in relation to roots, bases, and affixes." at bounding box center [346, 293] width 12 height 12
radio input "true"
click at [533, 378] on button "SUBMIT" at bounding box center [538, 382] width 106 height 25
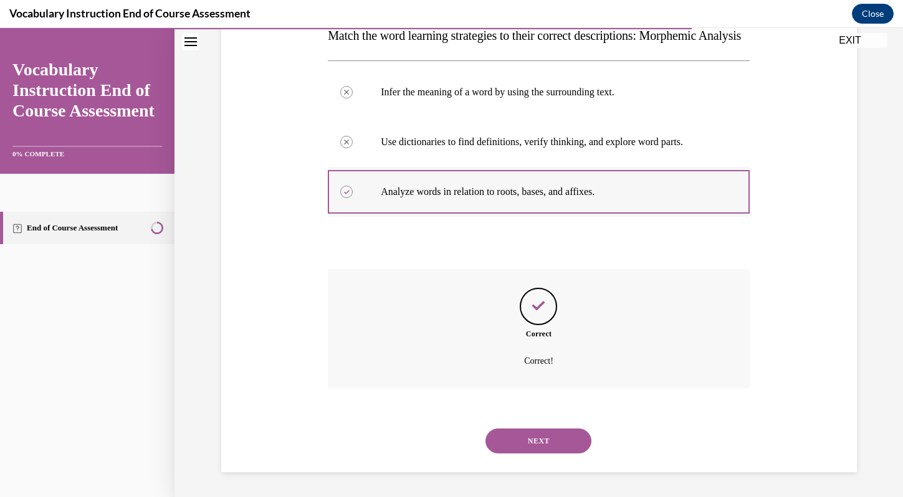
scroll to position [239, 0]
click at [551, 442] on button "NEXT" at bounding box center [538, 441] width 106 height 25
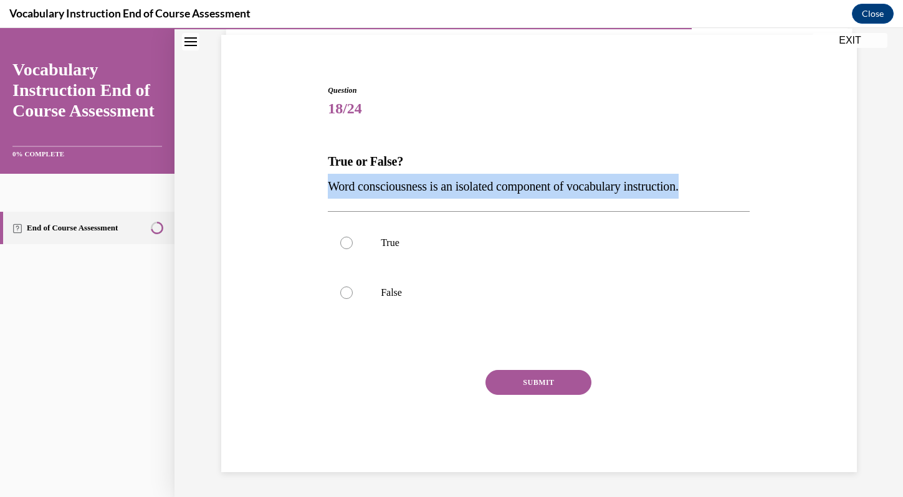
drag, startPoint x: 711, startPoint y: 181, endPoint x: 311, endPoint y: 193, distance: 400.2
click at [311, 193] on div "Question 18/24 True or False? Word consciousness is an isolated component of vo…" at bounding box center [539, 259] width 642 height 425
copy span "Word consciousness is an isolated component of vocabulary instruction."
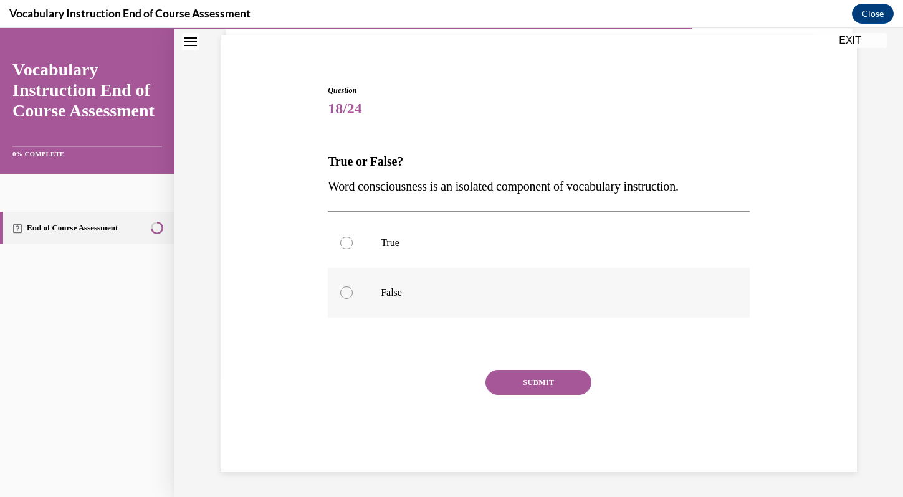
click at [349, 297] on div at bounding box center [346, 293] width 12 height 12
click at [349, 297] on input "False" at bounding box center [346, 293] width 12 height 12
radio input "true"
click at [548, 384] on button "SUBMIT" at bounding box center [538, 382] width 106 height 25
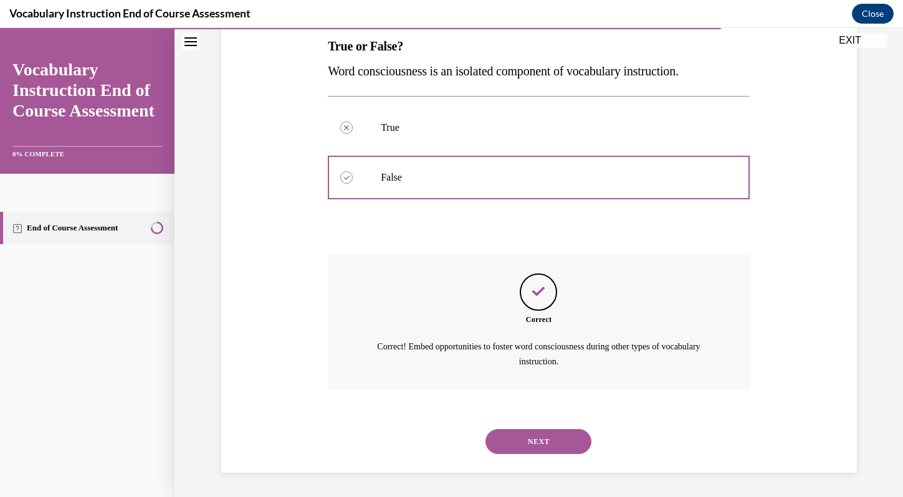
scroll to position [204, 0]
click at [550, 445] on button "NEXT" at bounding box center [538, 441] width 106 height 25
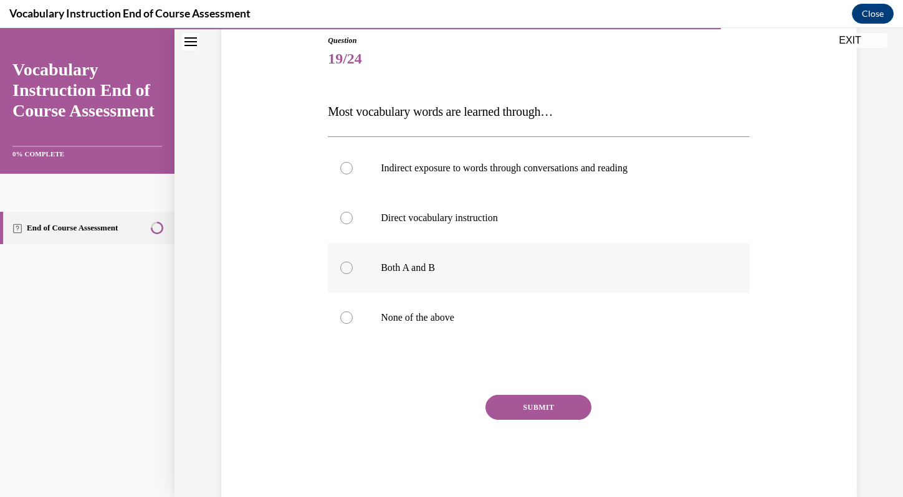
click at [410, 272] on p "Both A and B" at bounding box center [550, 268] width 338 height 12
click at [353, 272] on input "Both A and B" at bounding box center [346, 268] width 12 height 12
radio input "true"
click at [550, 403] on button "SUBMIT" at bounding box center [538, 407] width 106 height 25
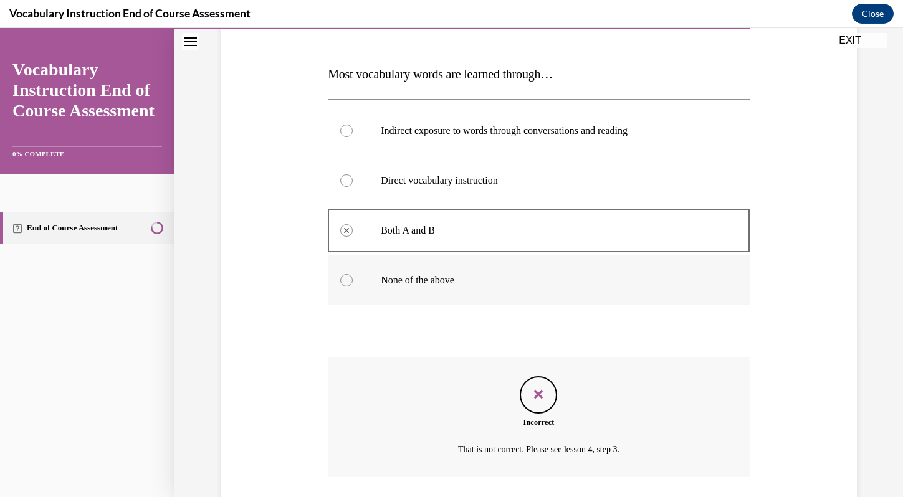
scroll to position [264, 0]
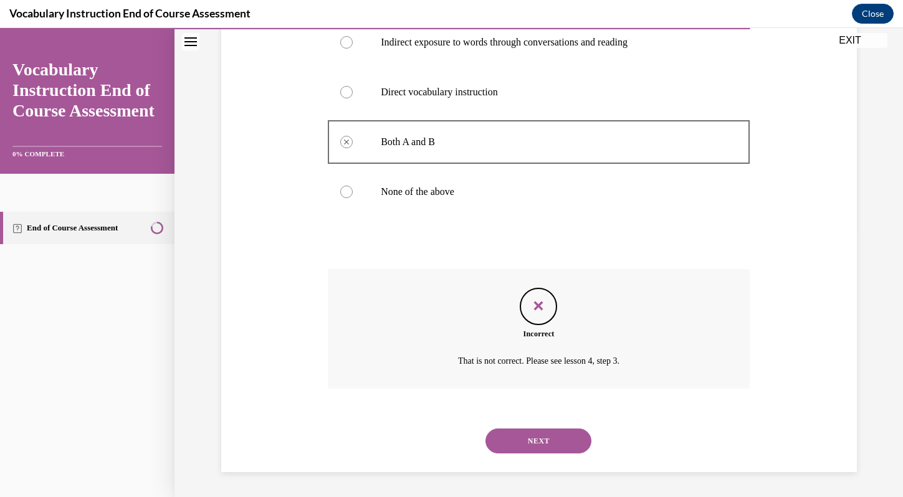
click at [547, 442] on button "NEXT" at bounding box center [538, 441] width 106 height 25
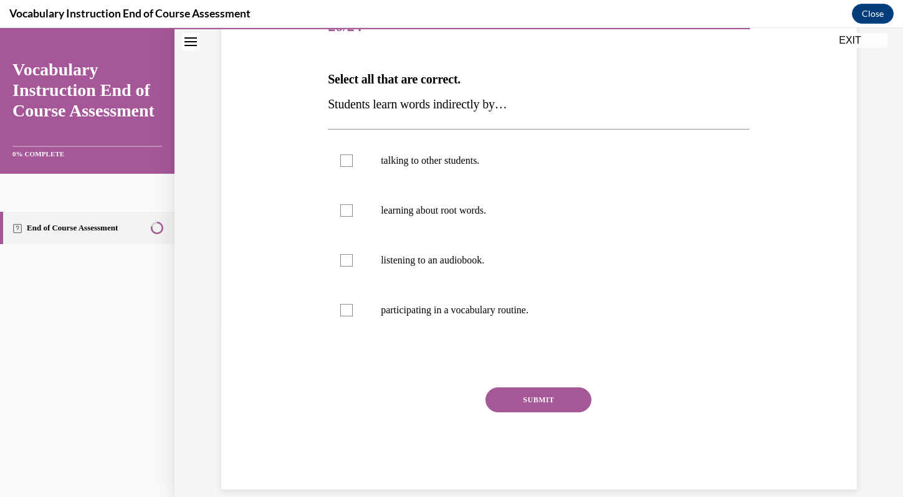
scroll to position [170, 0]
click at [493, 164] on p "talking to other students." at bounding box center [550, 161] width 338 height 12
click at [353, 164] on input "talking to other students." at bounding box center [346, 161] width 12 height 12
checkbox input "true"
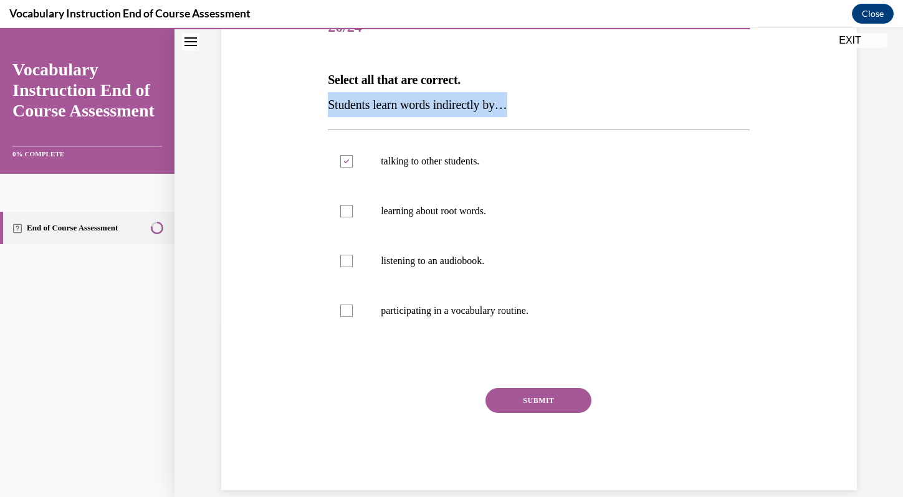
drag, startPoint x: 516, startPoint y: 107, endPoint x: 314, endPoint y: 110, distance: 202.5
click at [314, 110] on div "Question 20/24 Select all that are correct. Students learn words indirectly by……" at bounding box center [539, 228] width 642 height 525
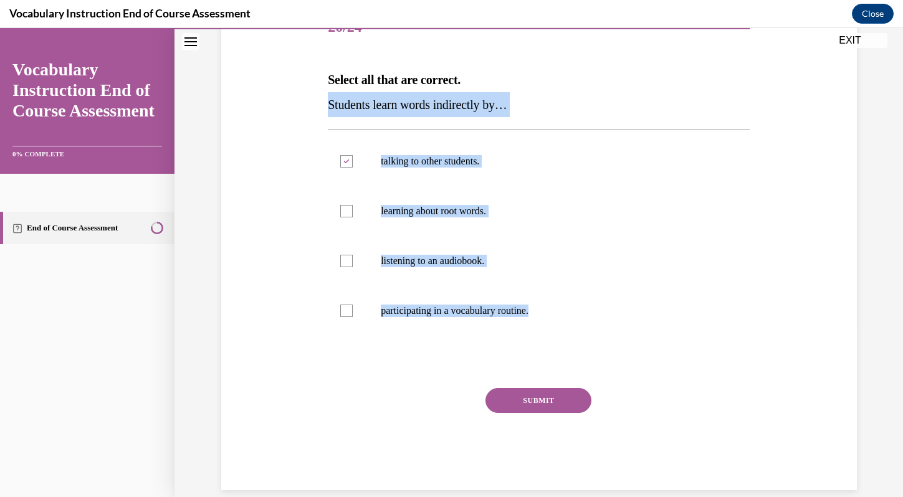
drag, startPoint x: 570, startPoint y: 310, endPoint x: 315, endPoint y: 105, distance: 327.9
click at [315, 105] on div "Question 20/24 Select all that are correct. Students learn words indirectly by……" at bounding box center [539, 228] width 642 height 525
copy div "Students learn words indirectly by… talking to other students. learning about r…"
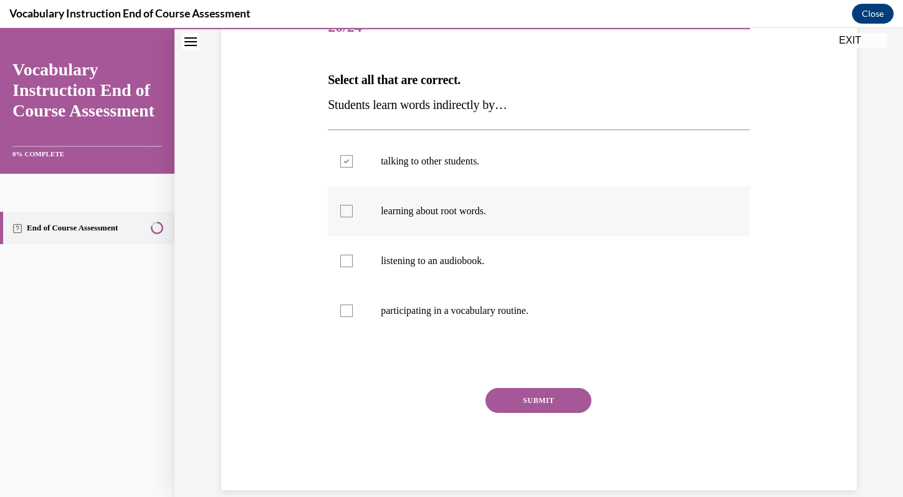
click at [351, 208] on div at bounding box center [346, 211] width 12 height 12
click at [351, 208] on input "learning about root words." at bounding box center [346, 211] width 12 height 12
checkbox input "true"
click at [342, 259] on div at bounding box center [346, 261] width 12 height 12
click at [342, 259] on input "listening to an audiobook." at bounding box center [346, 261] width 12 height 12
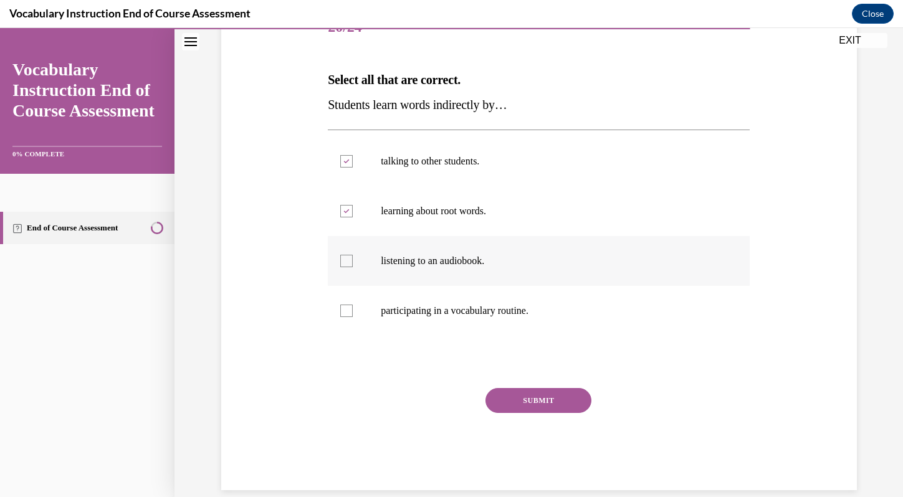
checkbox input "true"
click at [561, 404] on button "SUBMIT" at bounding box center [538, 400] width 106 height 25
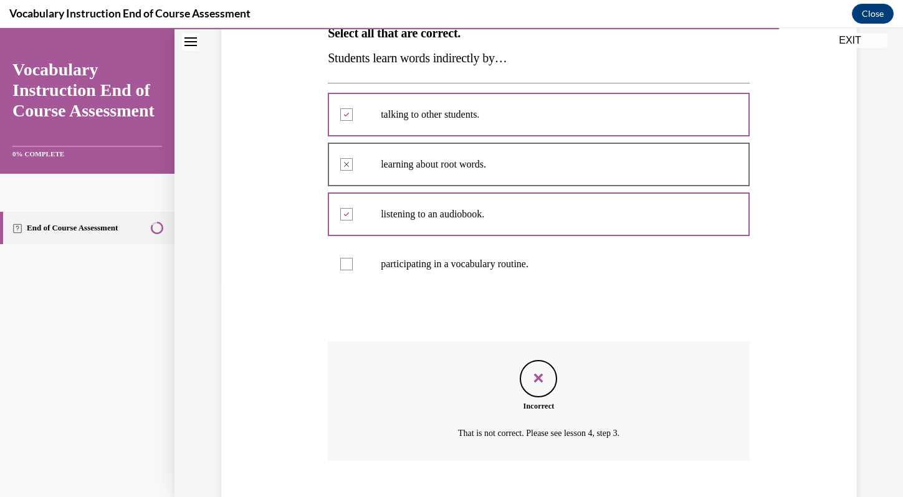
scroll to position [216, 0]
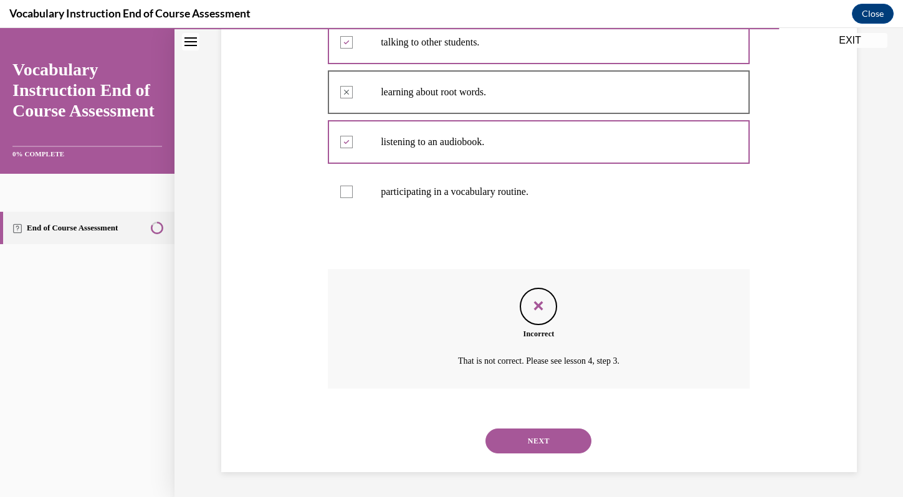
click at [560, 445] on button "NEXT" at bounding box center [538, 441] width 106 height 25
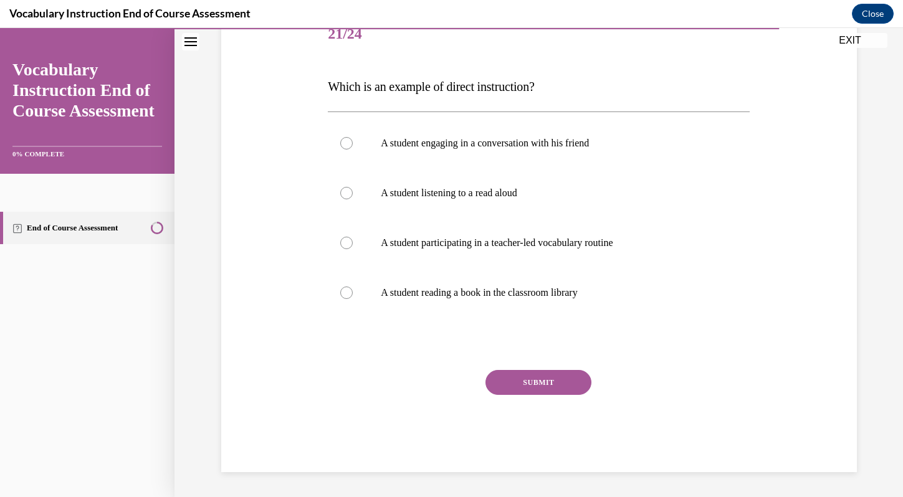
scroll to position [138, 0]
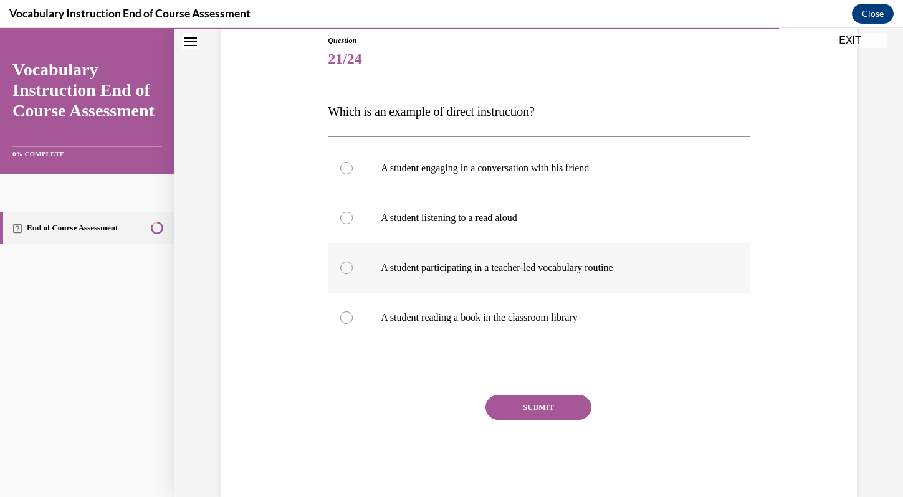
click at [546, 271] on p "A student participating in a teacher-led vocabulary routine" at bounding box center [550, 268] width 338 height 12
click at [353, 271] on input "A student participating in a teacher-led vocabulary routine" at bounding box center [346, 268] width 12 height 12
radio input "true"
click at [559, 416] on button "SUBMIT" at bounding box center [538, 407] width 106 height 25
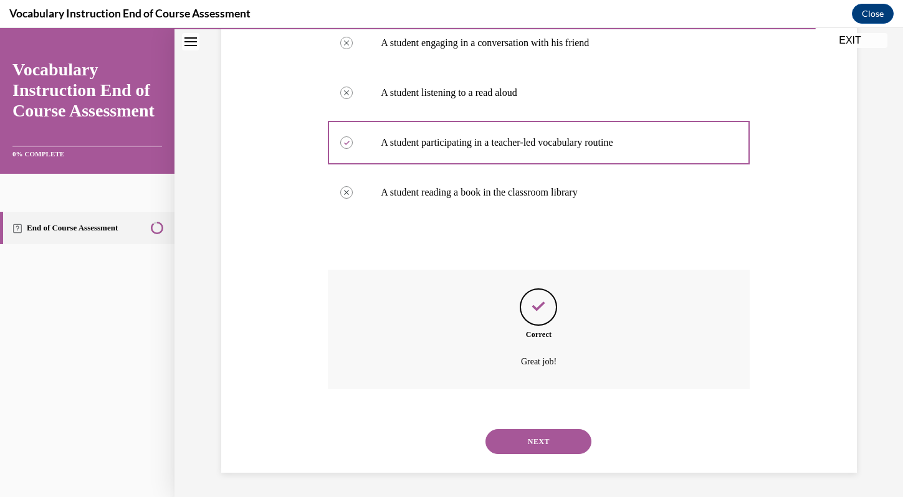
scroll to position [264, 0]
click at [561, 431] on button "NEXT" at bounding box center [538, 441] width 106 height 25
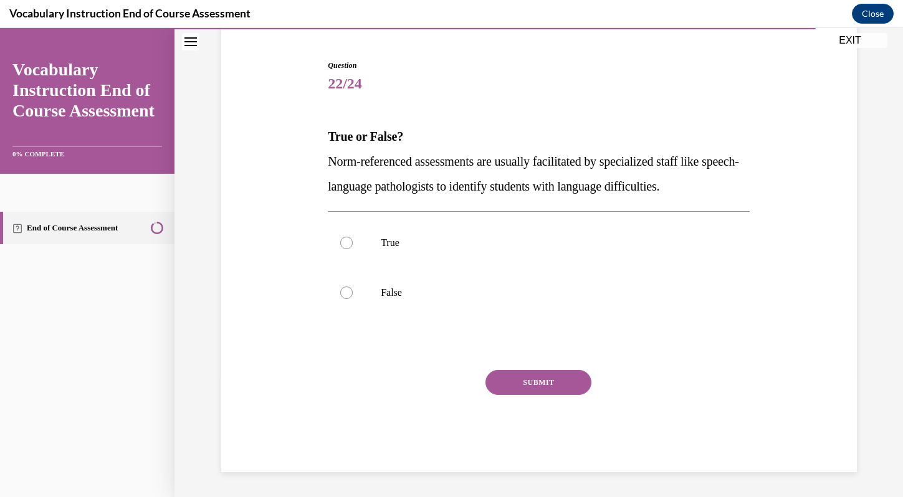
scroll to position [113, 0]
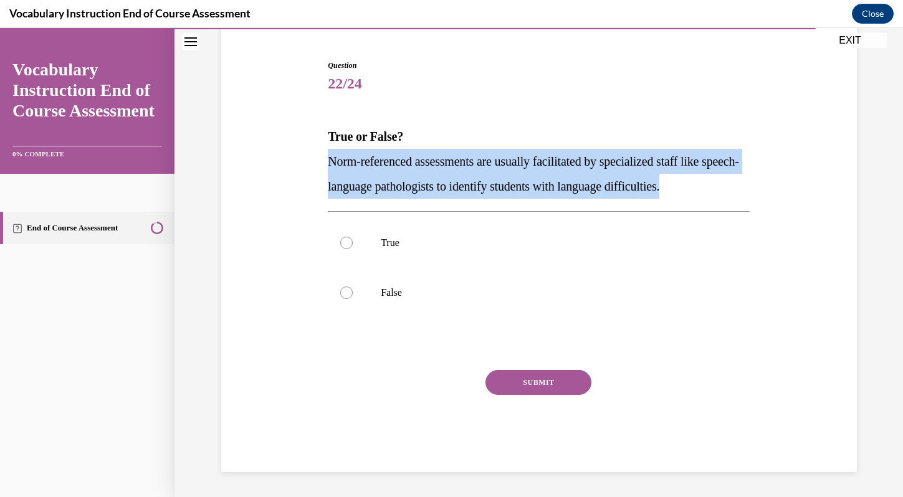
drag, startPoint x: 734, startPoint y: 189, endPoint x: 326, endPoint y: 148, distance: 409.5
click at [326, 148] on div "Question 22/24 True or False? Norm-referenced assessments are usually facilitat…" at bounding box center [539, 256] width 428 height 431
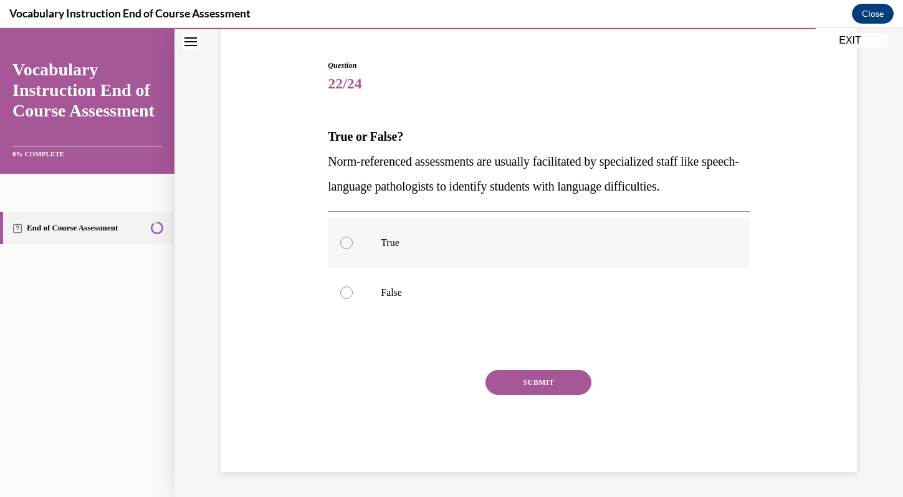
click at [383, 234] on label "True" at bounding box center [539, 243] width 422 height 50
click at [353, 237] on input "True" at bounding box center [346, 243] width 12 height 12
radio input "true"
click at [572, 384] on button "SUBMIT" at bounding box center [538, 382] width 106 height 25
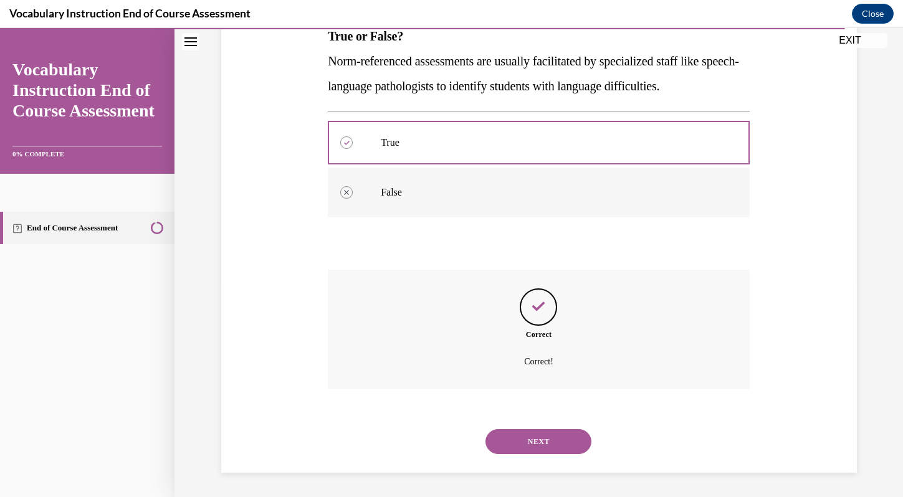
scroll to position [214, 0]
click at [533, 447] on button "NEXT" at bounding box center [538, 441] width 106 height 25
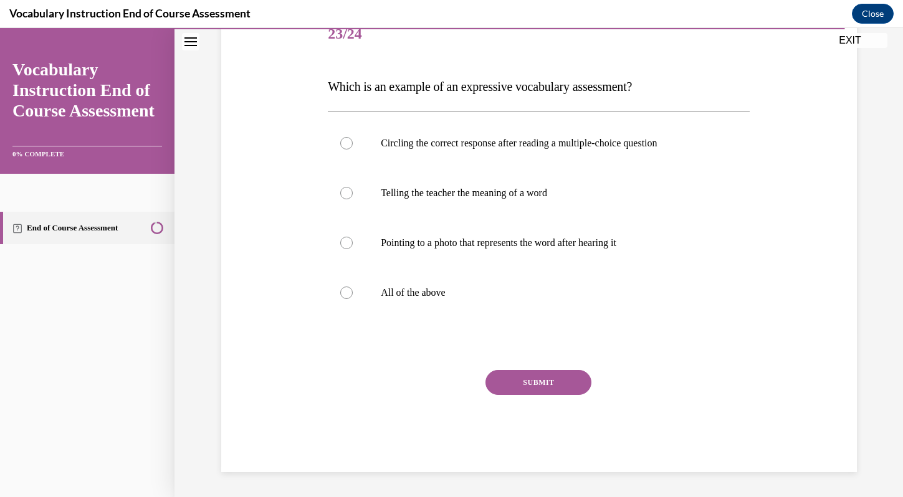
scroll to position [138, 0]
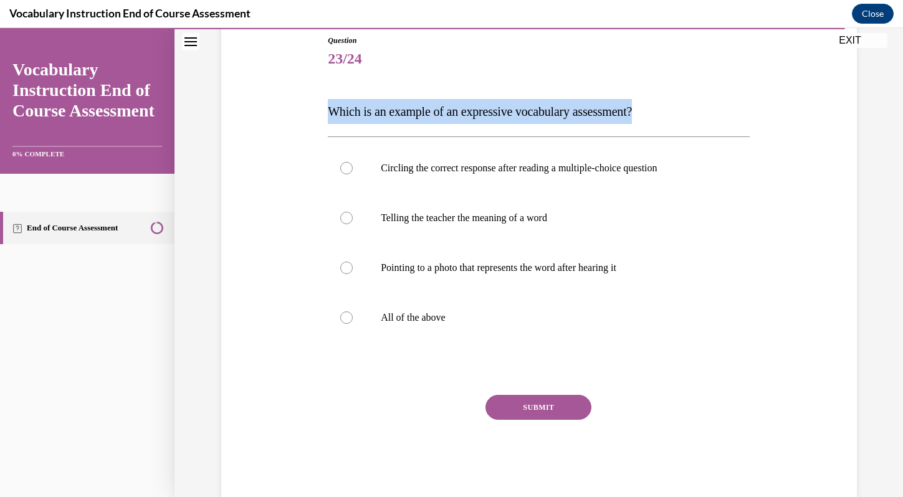
drag, startPoint x: 676, startPoint y: 108, endPoint x: 297, endPoint y: 115, distance: 378.9
click at [297, 115] on div "Question 23/24 Which is an example of an expressive vocabulary assessment? Circ…" at bounding box center [539, 248] width 642 height 500
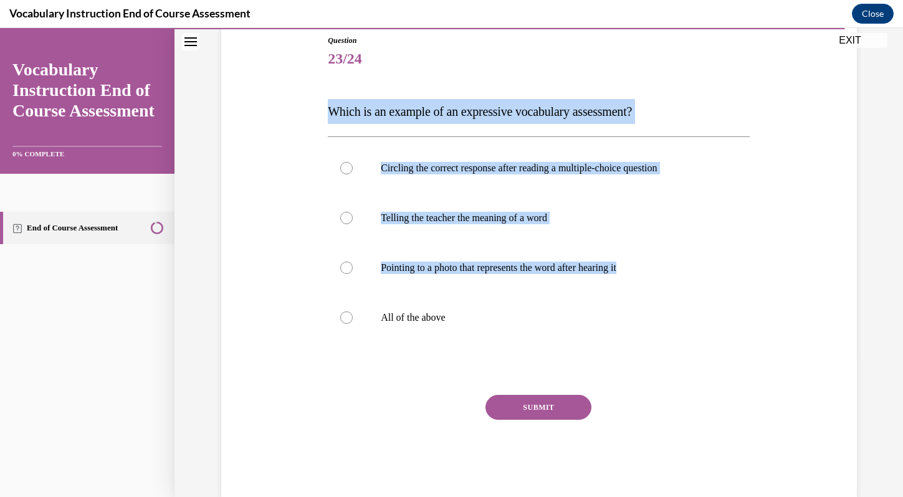
drag, startPoint x: 678, startPoint y: 268, endPoint x: 315, endPoint y: 109, distance: 396.4
click at [315, 109] on div "Question 23/24 Which is an example of an expressive vocabulary assessment? Circ…" at bounding box center [539, 248] width 642 height 500
copy div "Which is an example of an expressive vocabulary assessment? Circling the correc…"
click at [349, 216] on div at bounding box center [346, 218] width 12 height 12
click at [349, 216] on input "Telling the teacher the meaning of a word" at bounding box center [346, 218] width 12 height 12
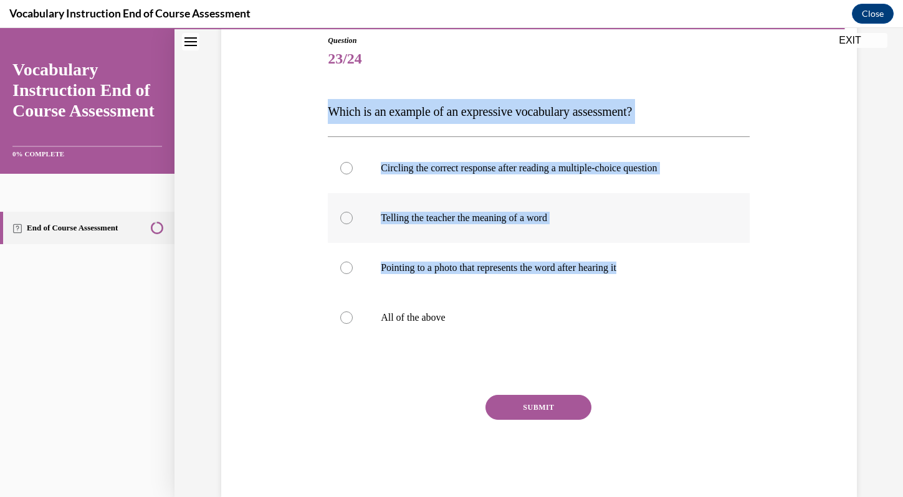
radio input "true"
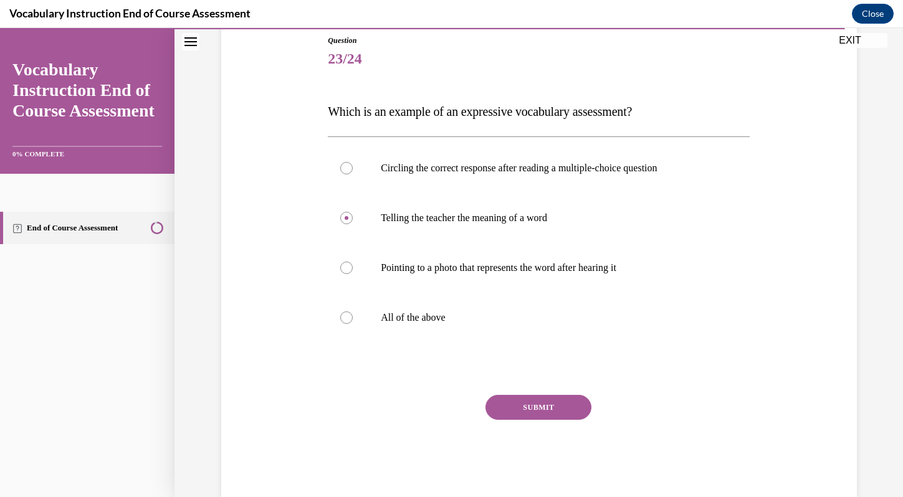
click at [534, 408] on button "SUBMIT" at bounding box center [538, 407] width 106 height 25
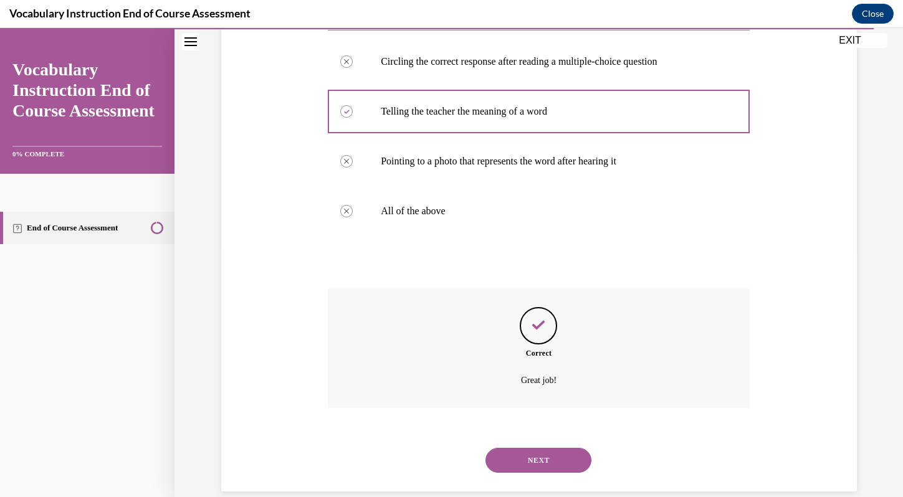
scroll to position [264, 0]
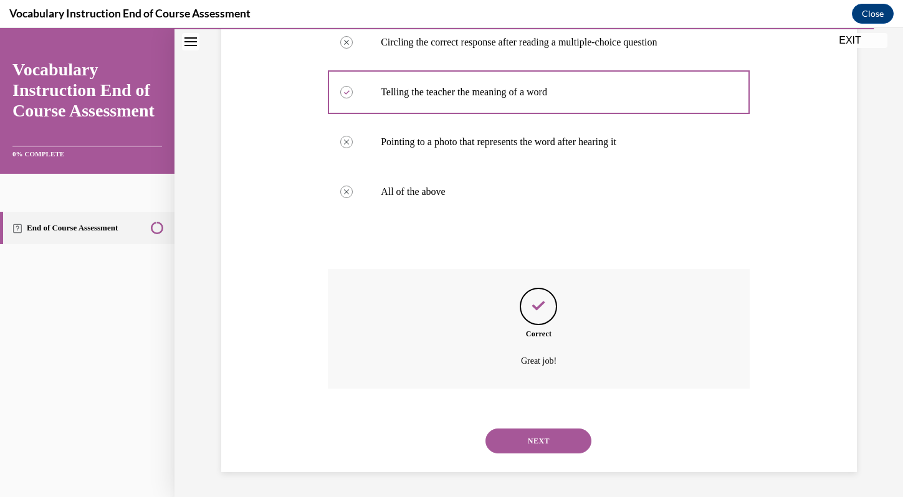
click at [543, 433] on button "NEXT" at bounding box center [538, 441] width 106 height 25
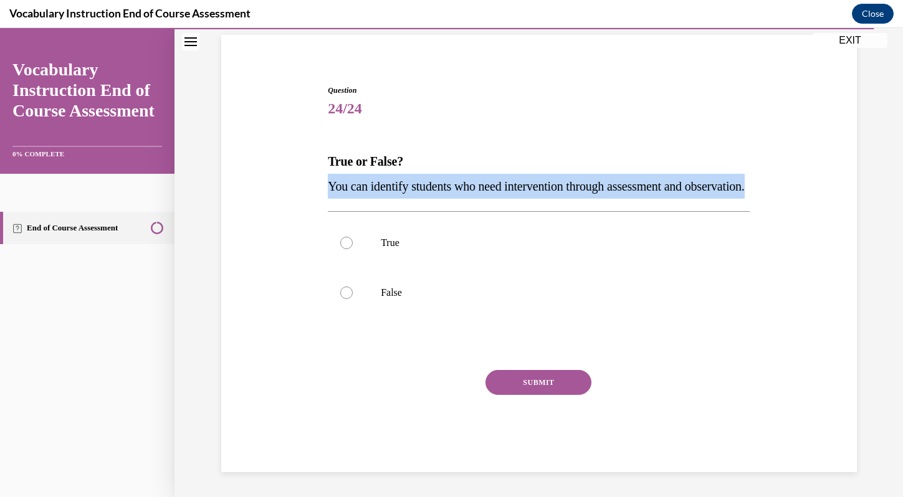
drag, startPoint x: 409, startPoint y: 184, endPoint x: 322, endPoint y: 159, distance: 89.9
click at [322, 159] on div "Question 24/24 True or False? You can identify students who need intervention t…" at bounding box center [539, 259] width 642 height 425
copy span "You can identify students who need intervention through assessment and observat…"
click at [371, 239] on label "True" at bounding box center [539, 243] width 422 height 50
click at [353, 239] on input "True" at bounding box center [346, 243] width 12 height 12
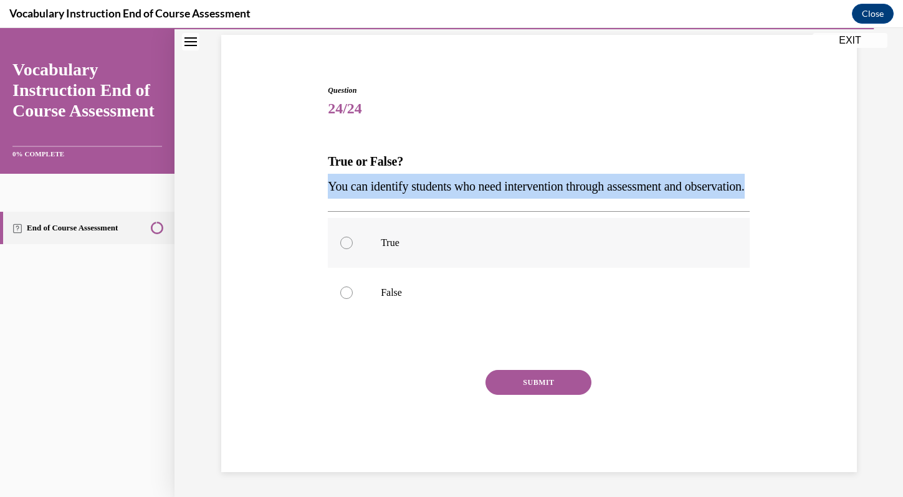
radio input "true"
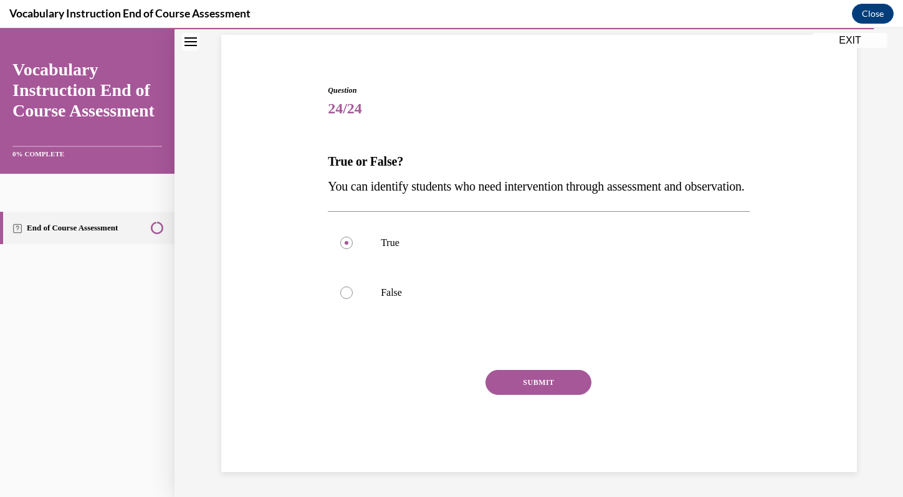
click at [535, 383] on button "SUBMIT" at bounding box center [538, 382] width 106 height 25
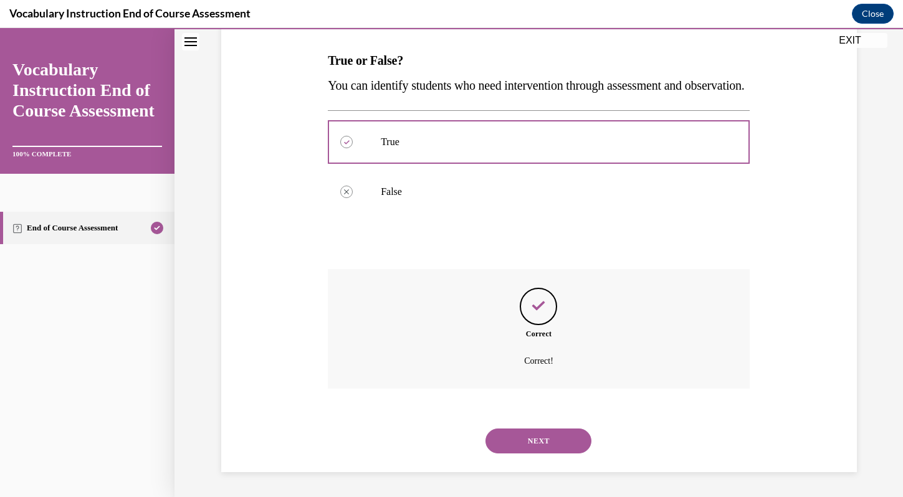
scroll to position [214, 0]
click at [540, 435] on button "NEXT" at bounding box center [538, 441] width 106 height 25
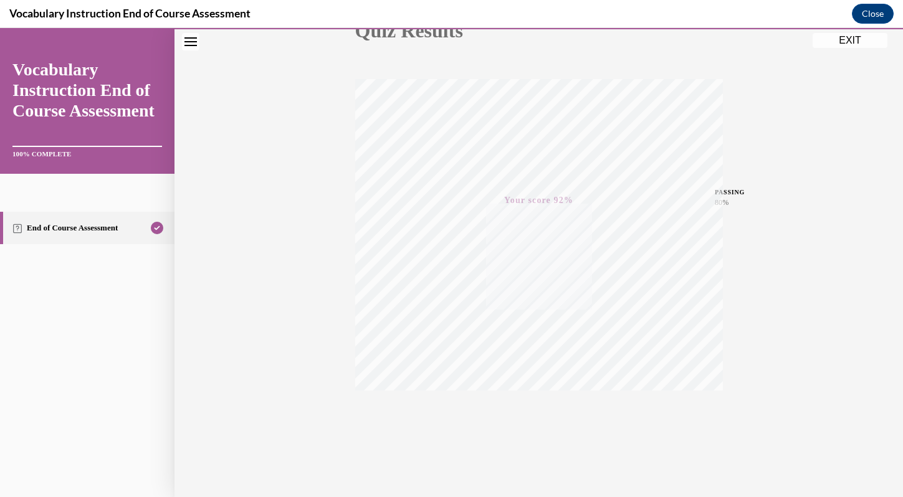
scroll to position [169, 0]
click at [859, 39] on button "EXIT" at bounding box center [849, 40] width 75 height 15
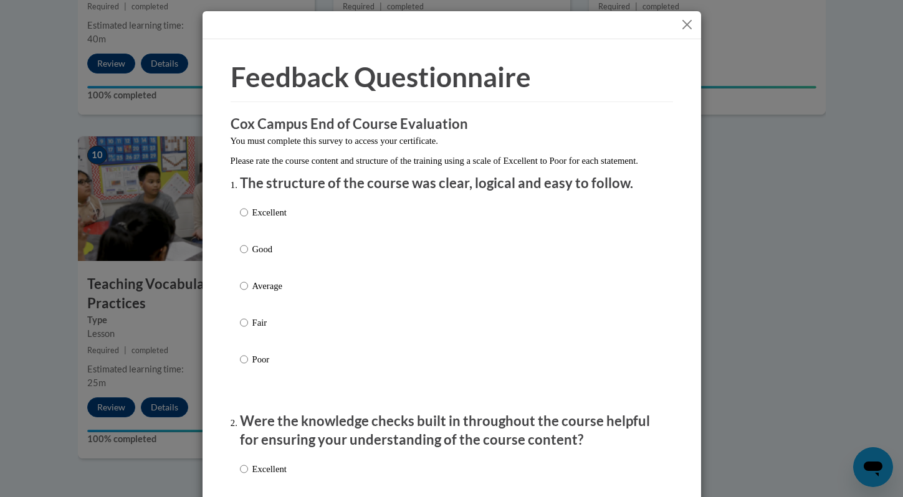
click at [285, 219] on p "Excellent" at bounding box center [269, 213] width 34 height 14
click at [248, 219] on input "Excellent" at bounding box center [244, 213] width 8 height 14
radio input "true"
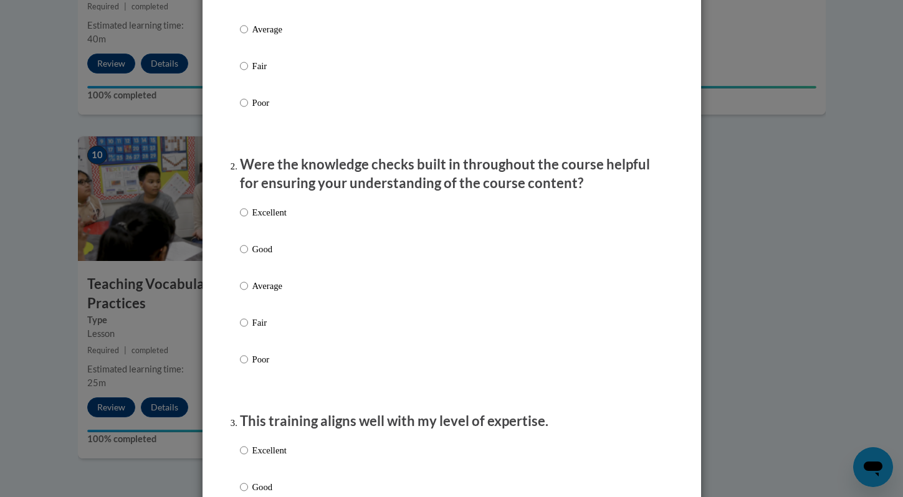
scroll to position [298, 0]
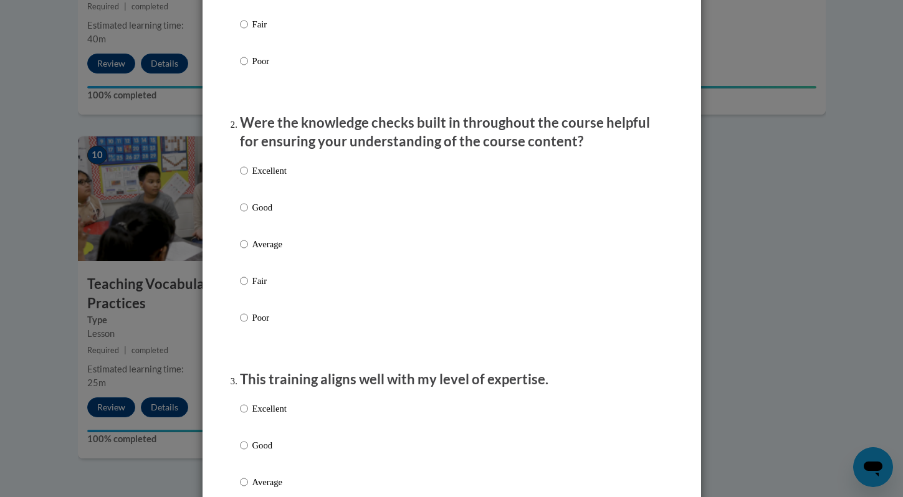
click at [276, 178] on p "Excellent" at bounding box center [269, 171] width 34 height 14
click at [248, 178] on input "Excellent" at bounding box center [244, 171] width 8 height 14
radio input "true"
click at [280, 416] on p "Excellent" at bounding box center [269, 409] width 34 height 14
click at [248, 416] on input "Excellent" at bounding box center [244, 409] width 8 height 14
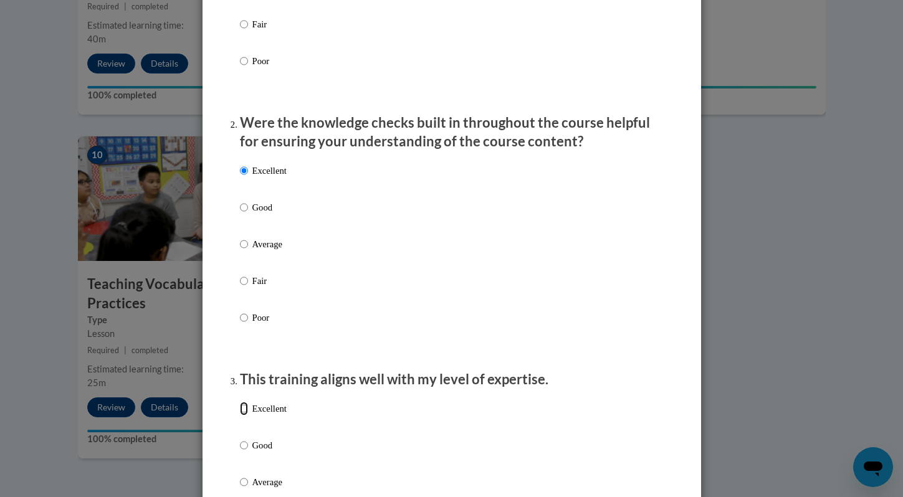
radio input "true"
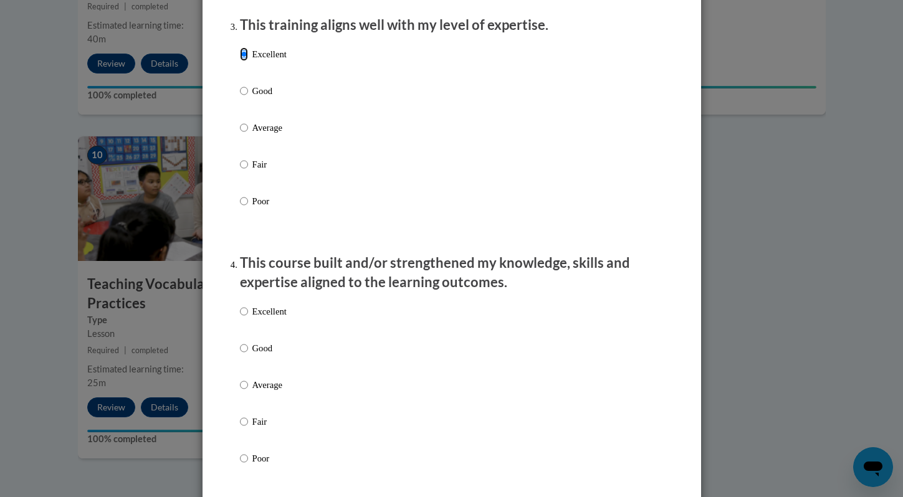
scroll to position [682, 0]
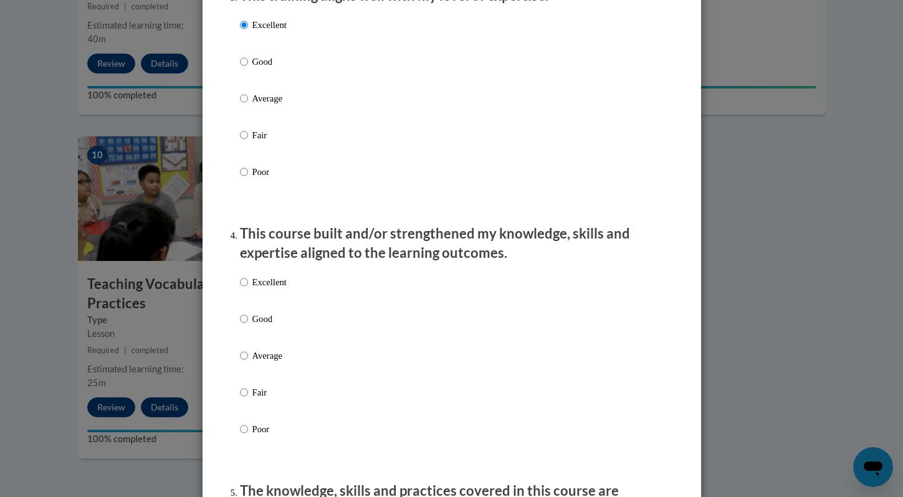
click at [275, 289] on p "Excellent" at bounding box center [269, 282] width 34 height 14
click at [248, 289] on input "Excellent" at bounding box center [244, 282] width 8 height 14
radio input "true"
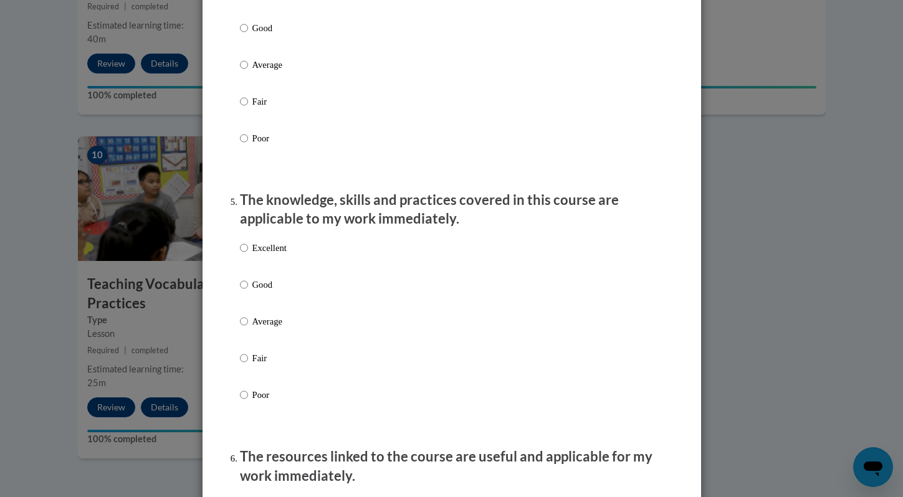
click at [273, 255] on p "Excellent" at bounding box center [269, 248] width 34 height 14
click at [248, 255] on input "Excellent" at bounding box center [244, 248] width 8 height 14
radio input "true"
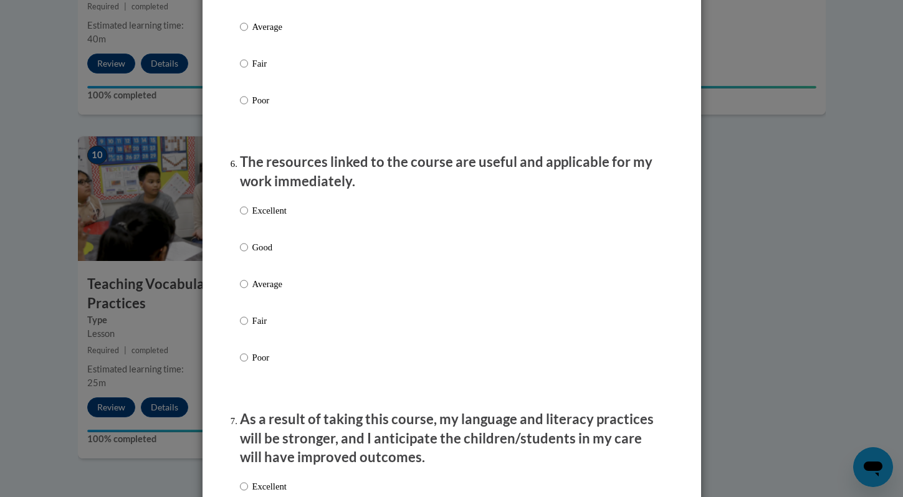
scroll to position [1282, 0]
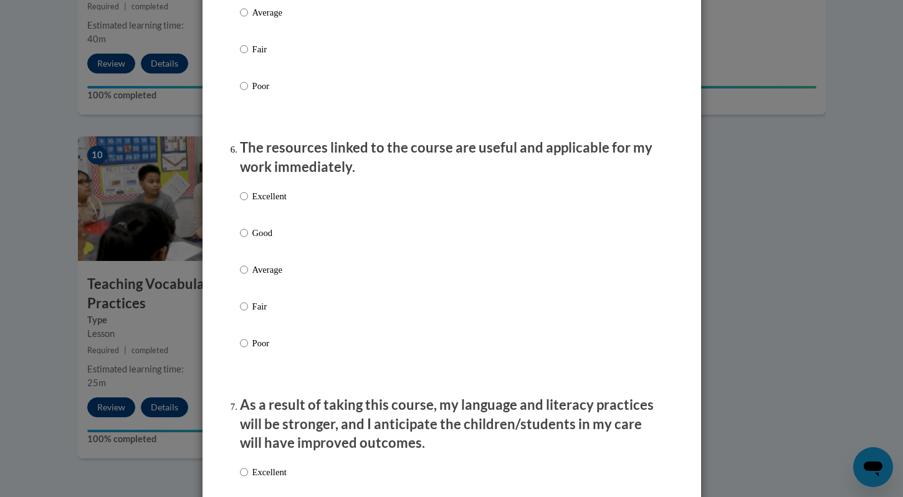
click at [274, 203] on p "Excellent" at bounding box center [269, 196] width 34 height 14
click at [248, 203] on input "Excellent" at bounding box center [244, 196] width 8 height 14
radio input "true"
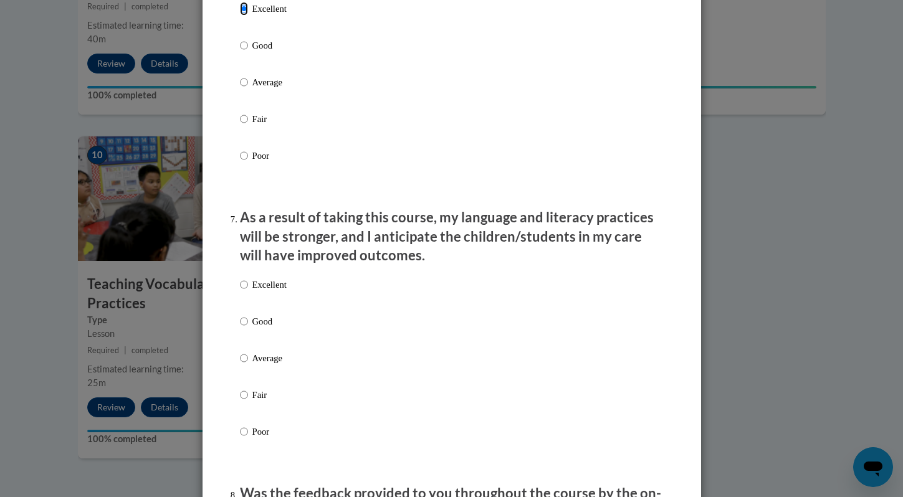
scroll to position [1548, 0]
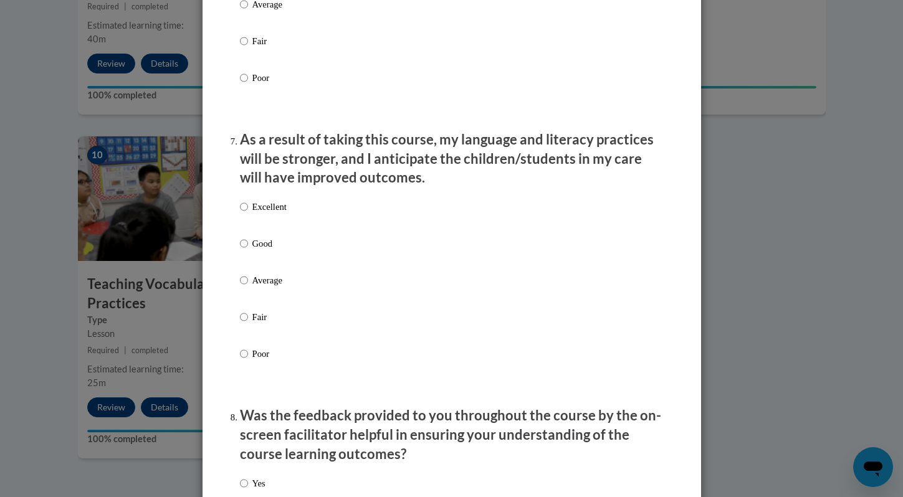
click at [277, 214] on p "Excellent" at bounding box center [269, 207] width 34 height 14
click at [248, 214] on input "Excellent" at bounding box center [244, 207] width 8 height 14
radio input "true"
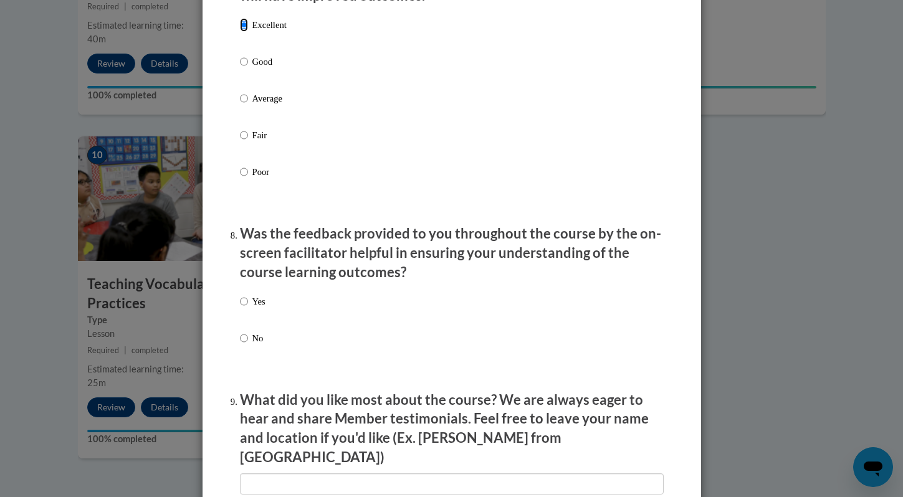
scroll to position [1764, 0]
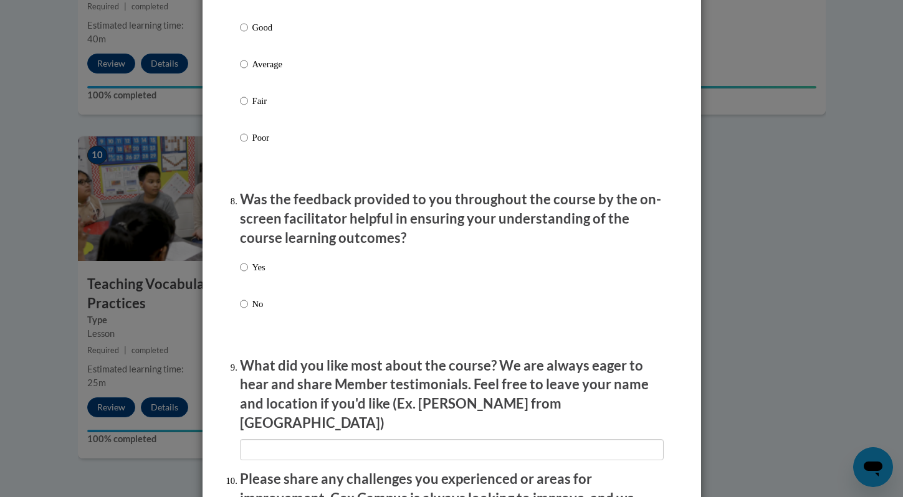
click at [259, 274] on p "Yes" at bounding box center [258, 267] width 13 height 14
click at [248, 274] on input "Yes" at bounding box center [244, 267] width 8 height 14
radio input "true"
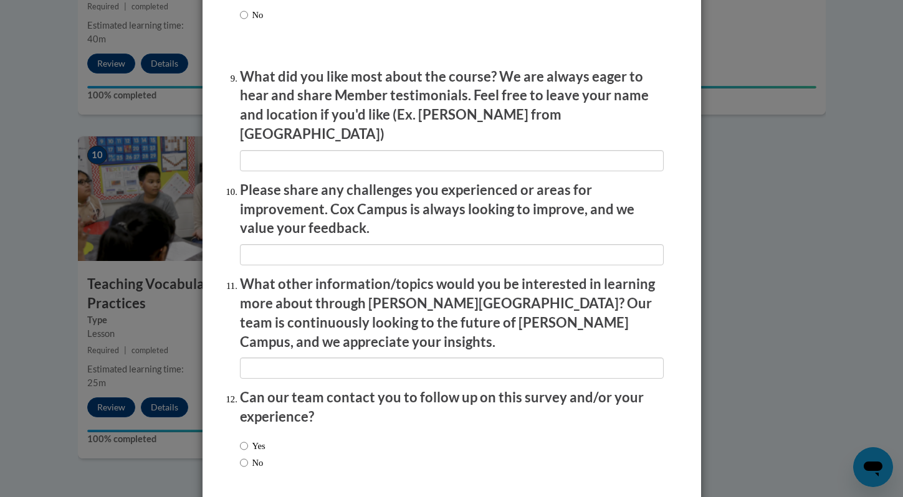
scroll to position [2095, 0]
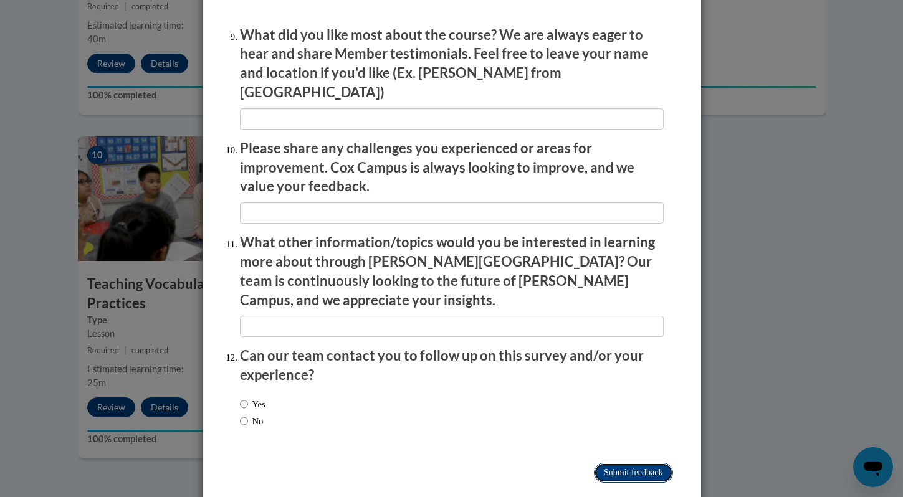
click at [630, 463] on input "Submit feedback" at bounding box center [633, 473] width 79 height 20
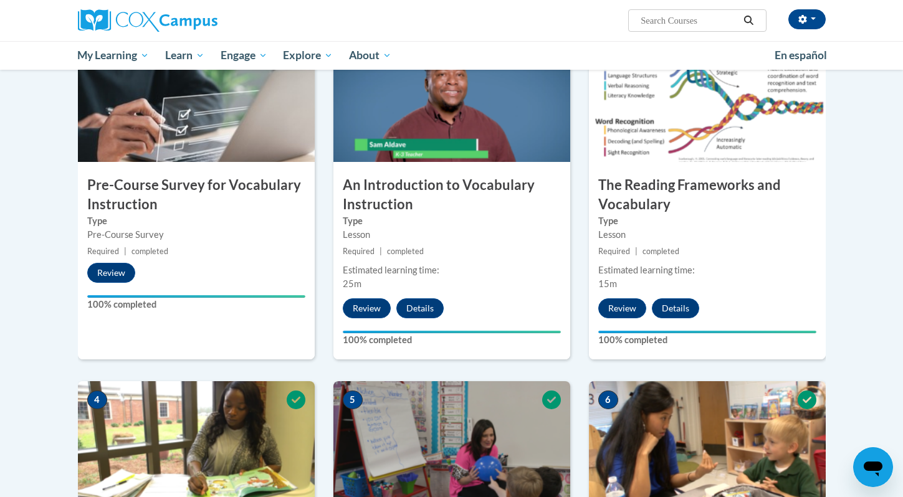
scroll to position [0, 0]
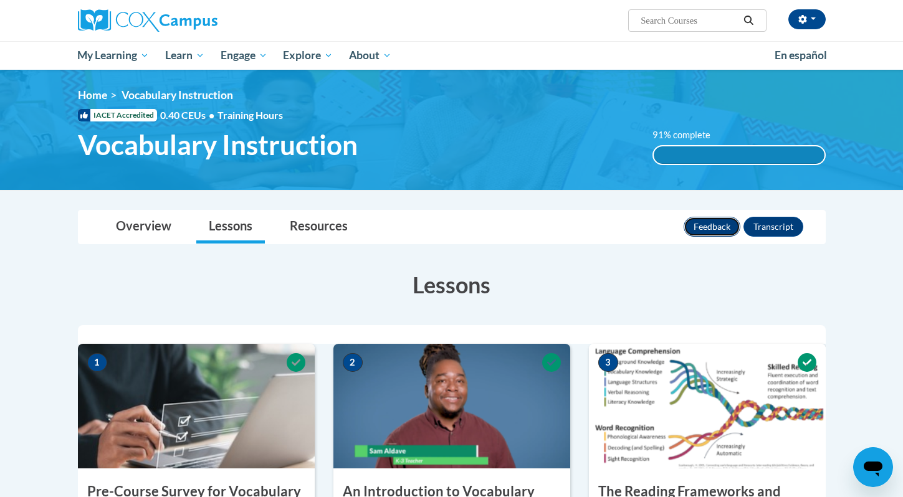
click at [711, 229] on button "Feedback" at bounding box center [711, 227] width 57 height 20
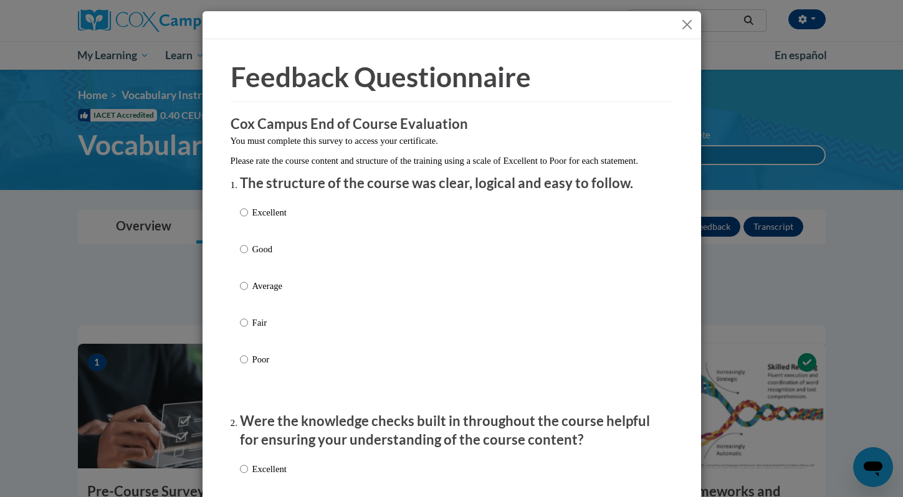
click at [682, 16] on div at bounding box center [451, 25] width 498 height 28
click at [681, 25] on button "Close" at bounding box center [687, 25] width 16 height 16
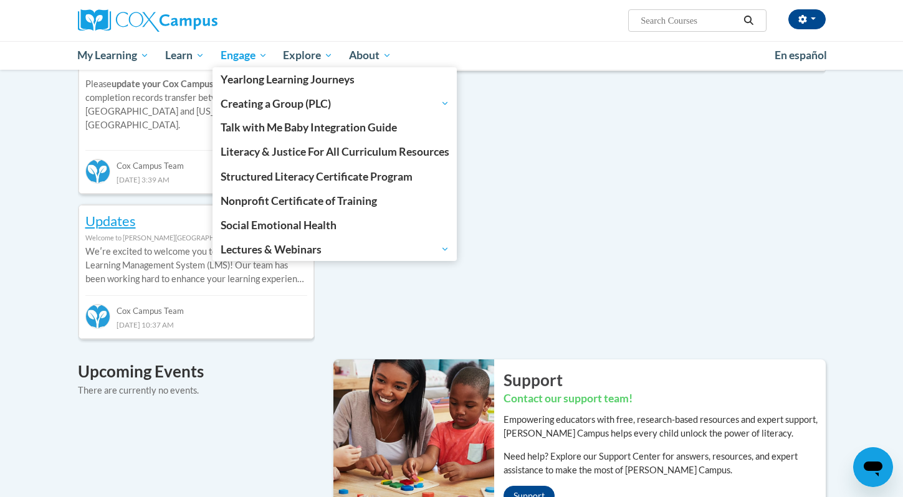
scroll to position [409, 0]
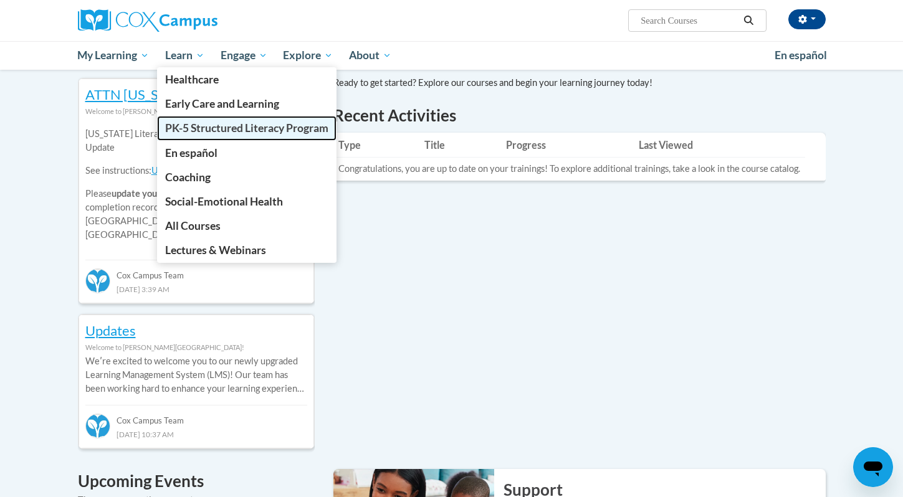
click at [201, 131] on span "PK-5 Structured Literacy Program" at bounding box center [246, 127] width 163 height 13
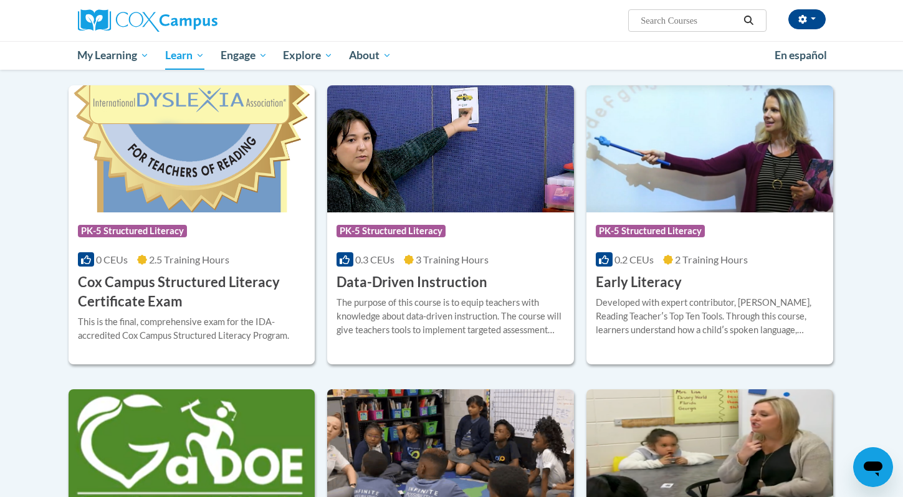
scroll to position [459, 0]
